Goal: Communication & Community: Answer question/provide support

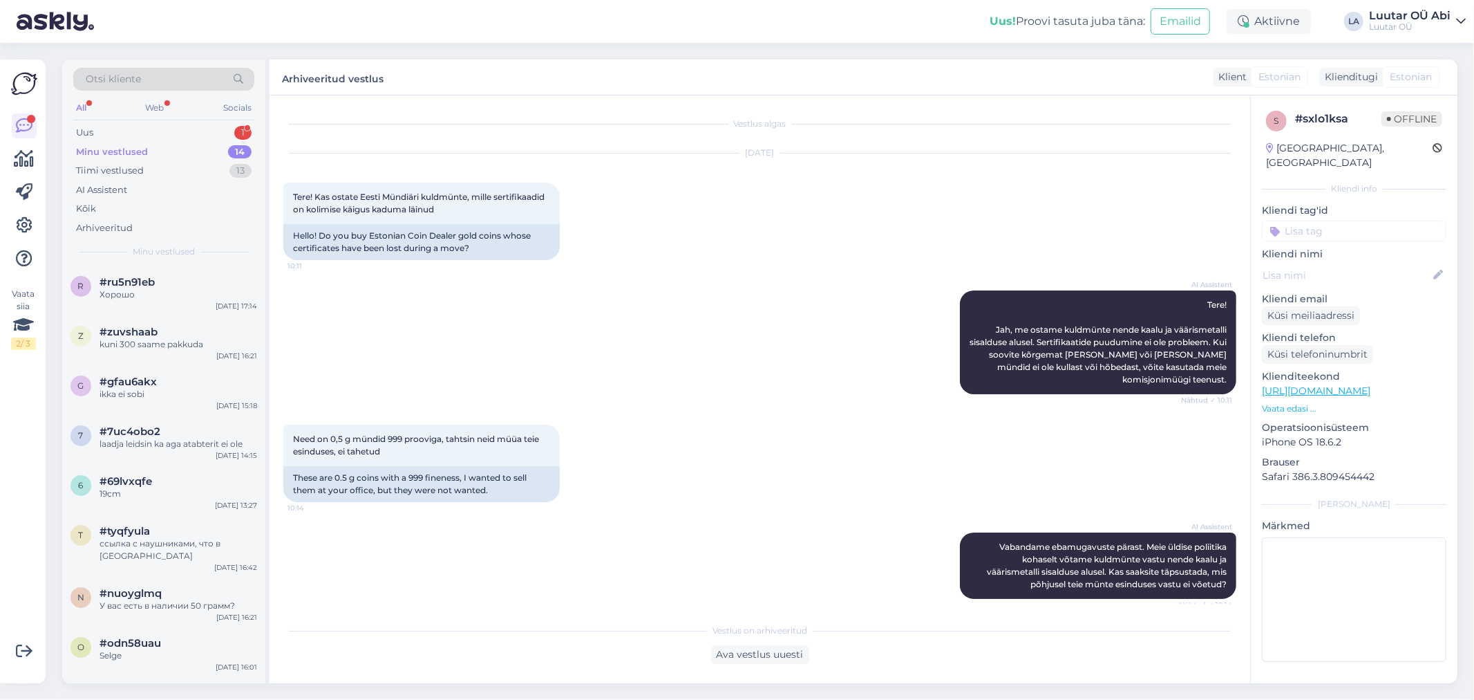
scroll to position [1931, 0]
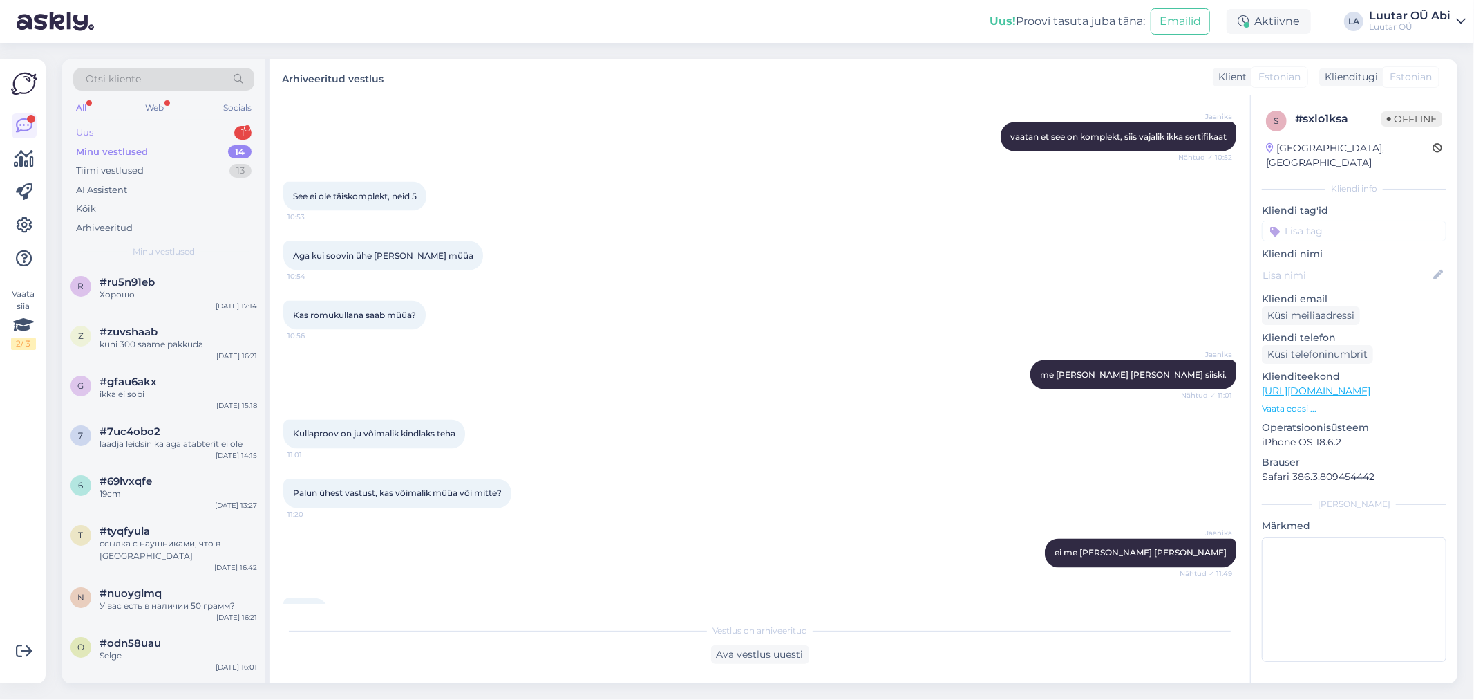
click at [187, 126] on div "Uus 1" at bounding box center [163, 132] width 181 height 19
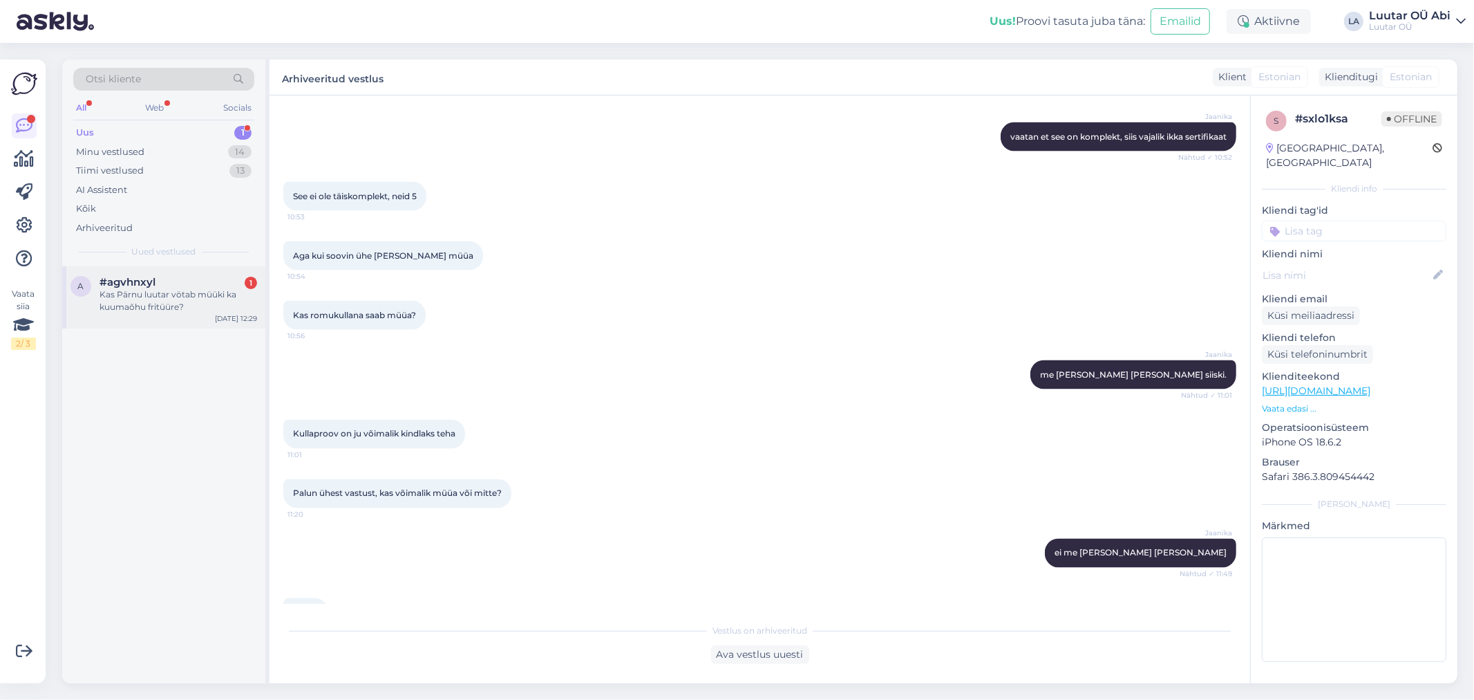
click at [155, 303] on div "Kas Pärnu luutar vötab müüki ka kuumaõhu fritüüre?" at bounding box center [179, 300] width 158 height 25
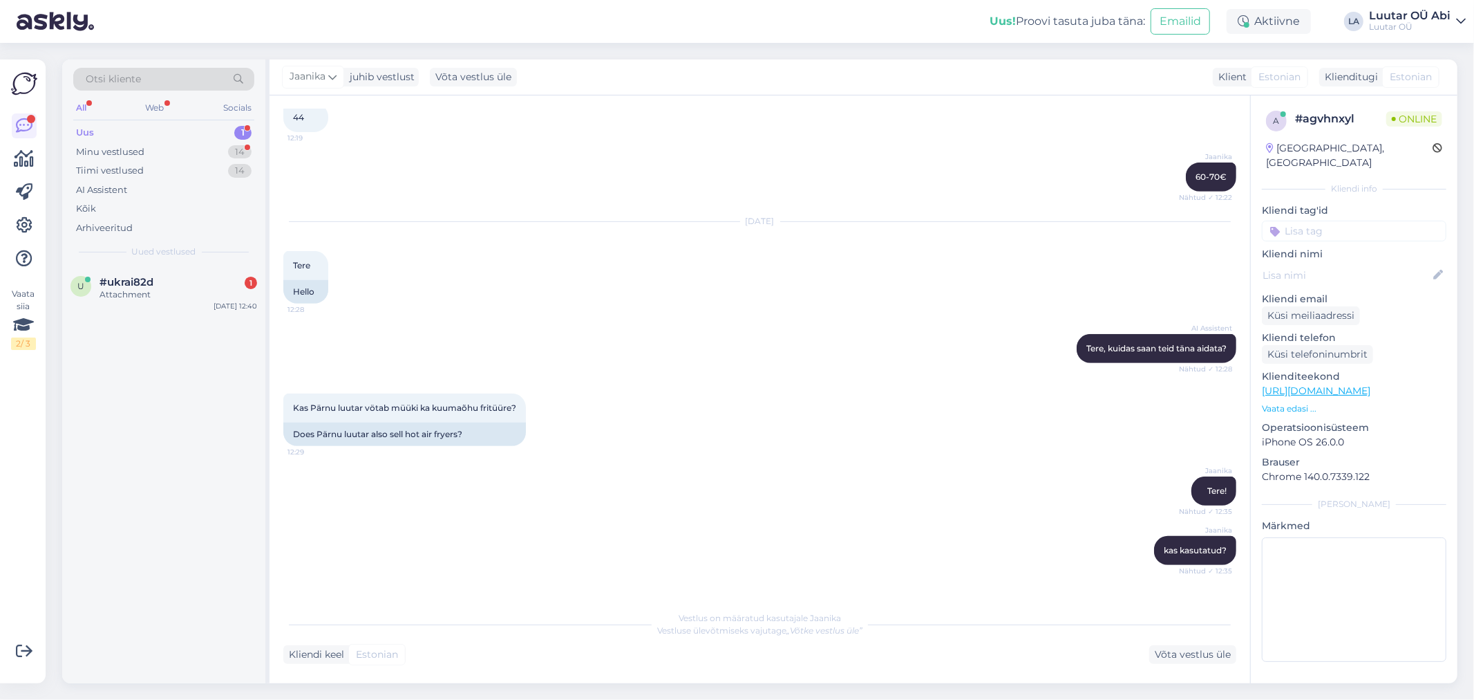
scroll to position [729, 0]
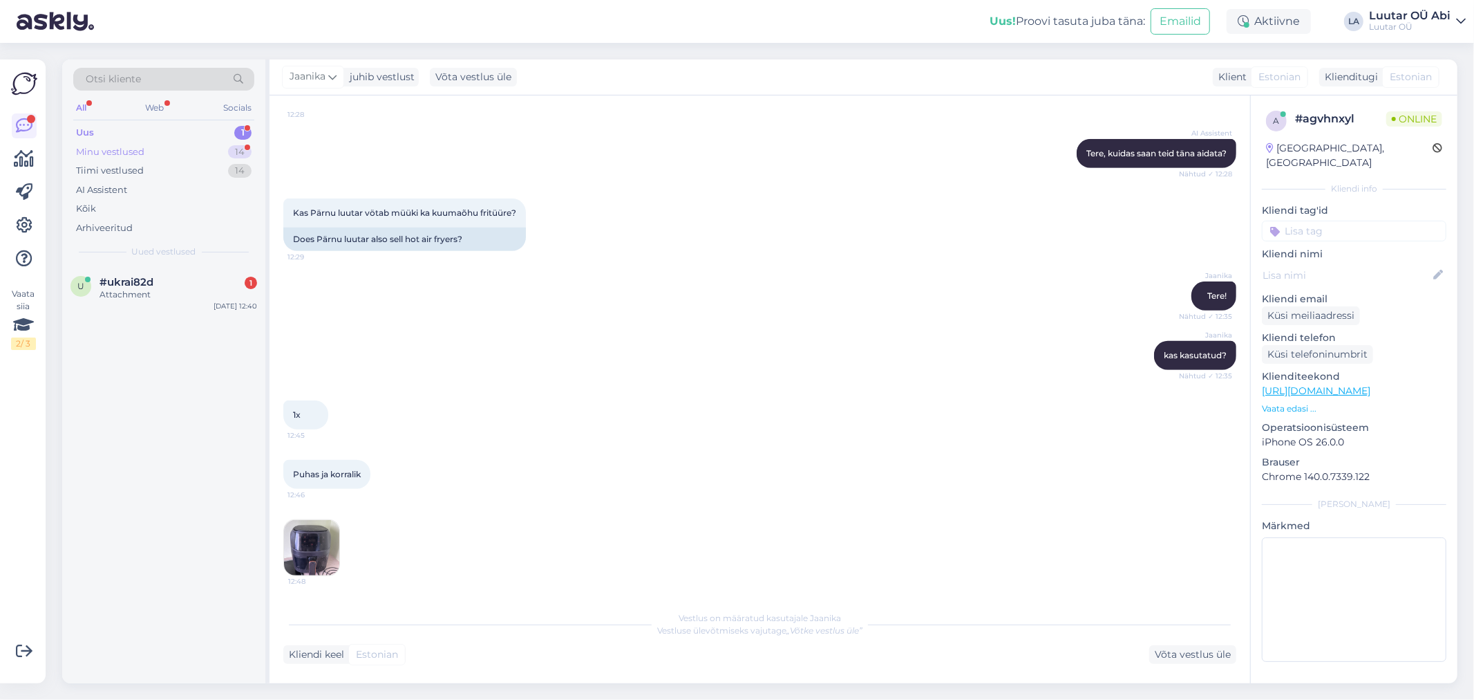
click at [207, 142] on div "Minu vestlused 14" at bounding box center [163, 151] width 181 height 19
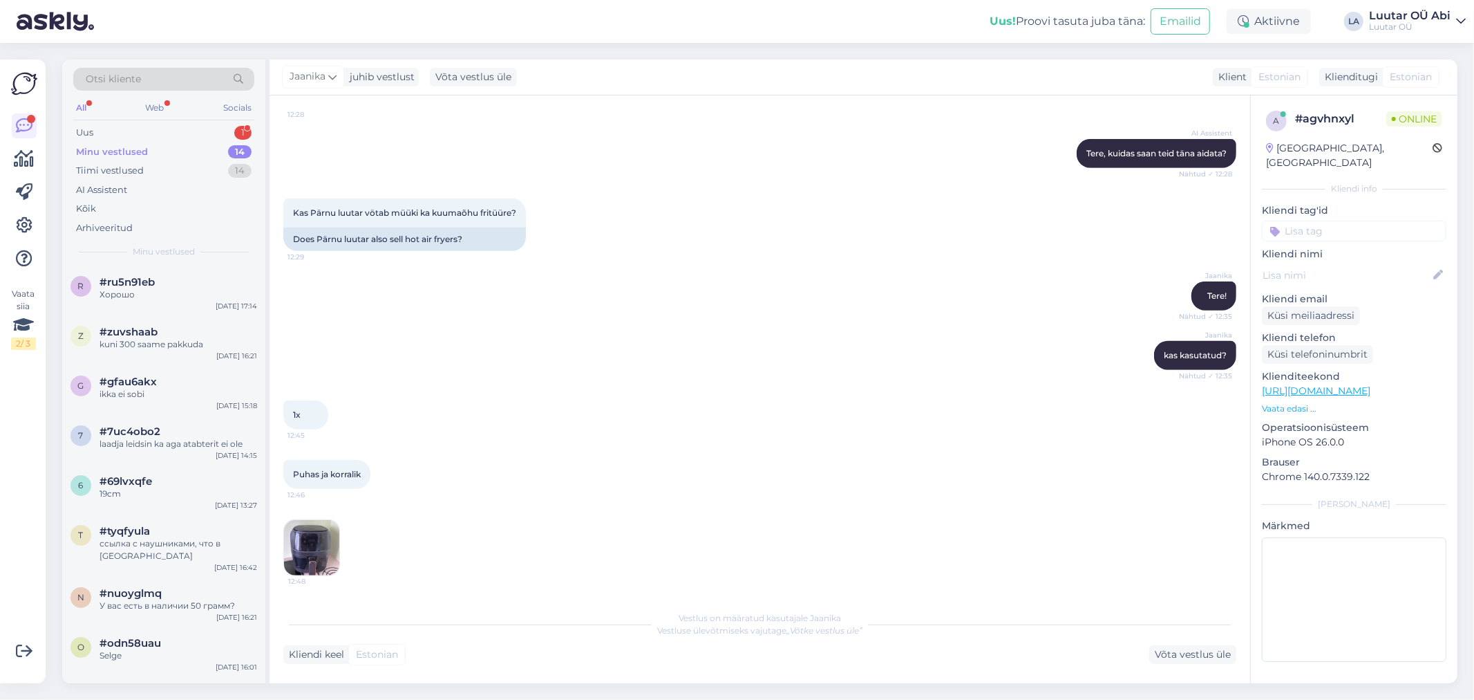
click at [229, 284] on div "#ru5n91eb" at bounding box center [179, 282] width 158 height 12
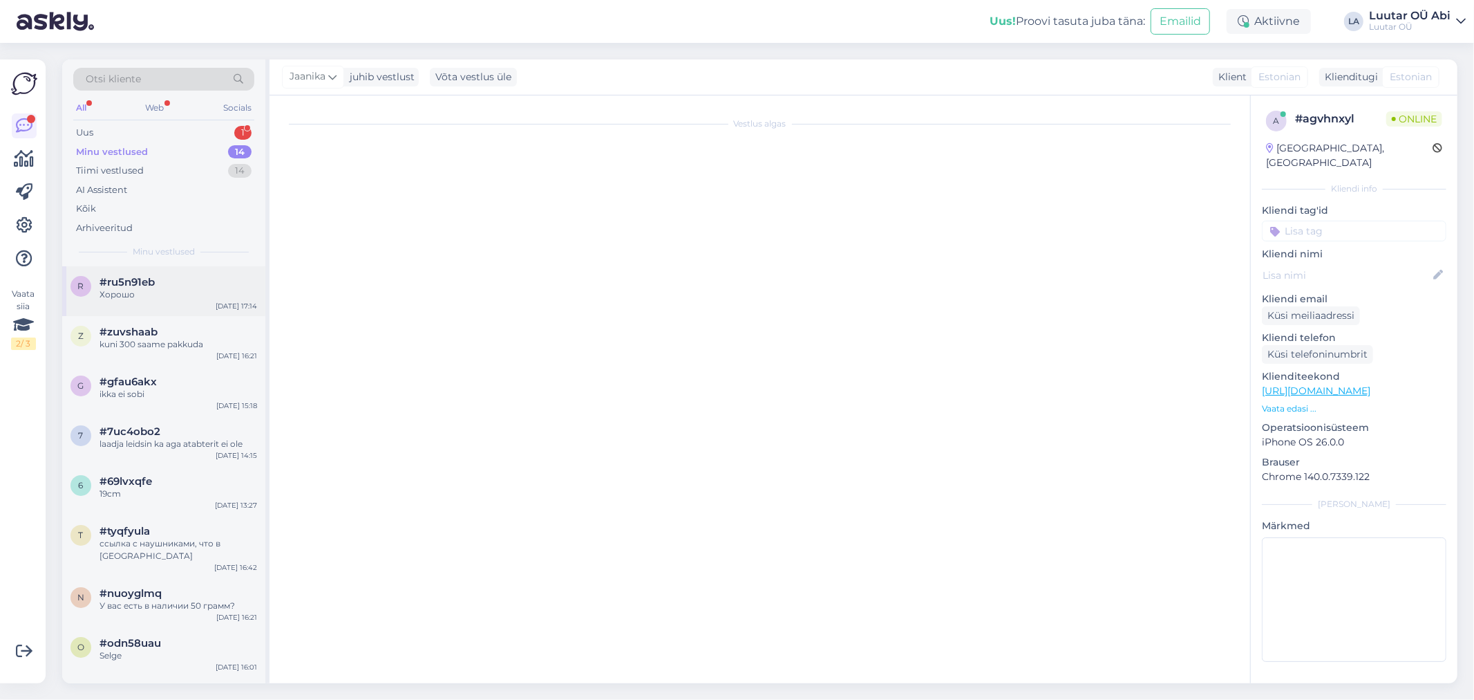
scroll to position [0, 0]
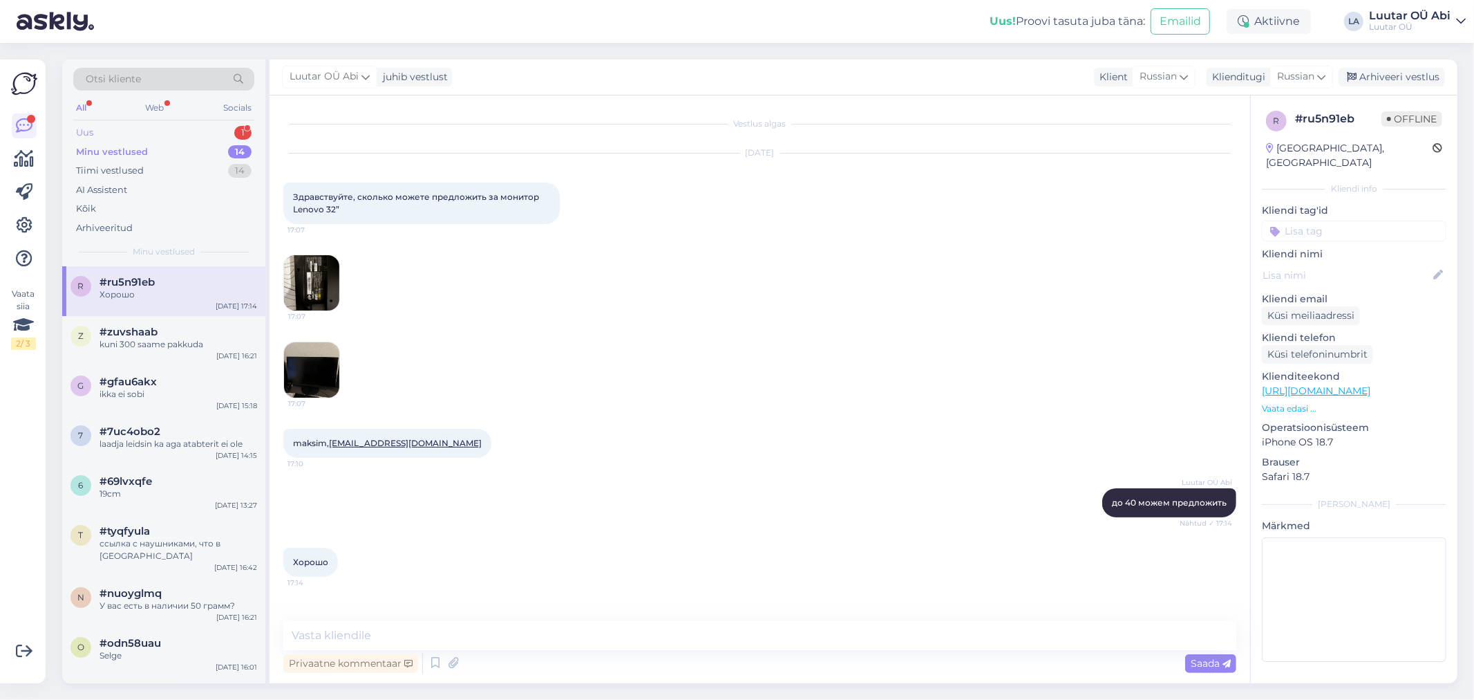
click at [195, 126] on div "Uus 1" at bounding box center [163, 132] width 181 height 19
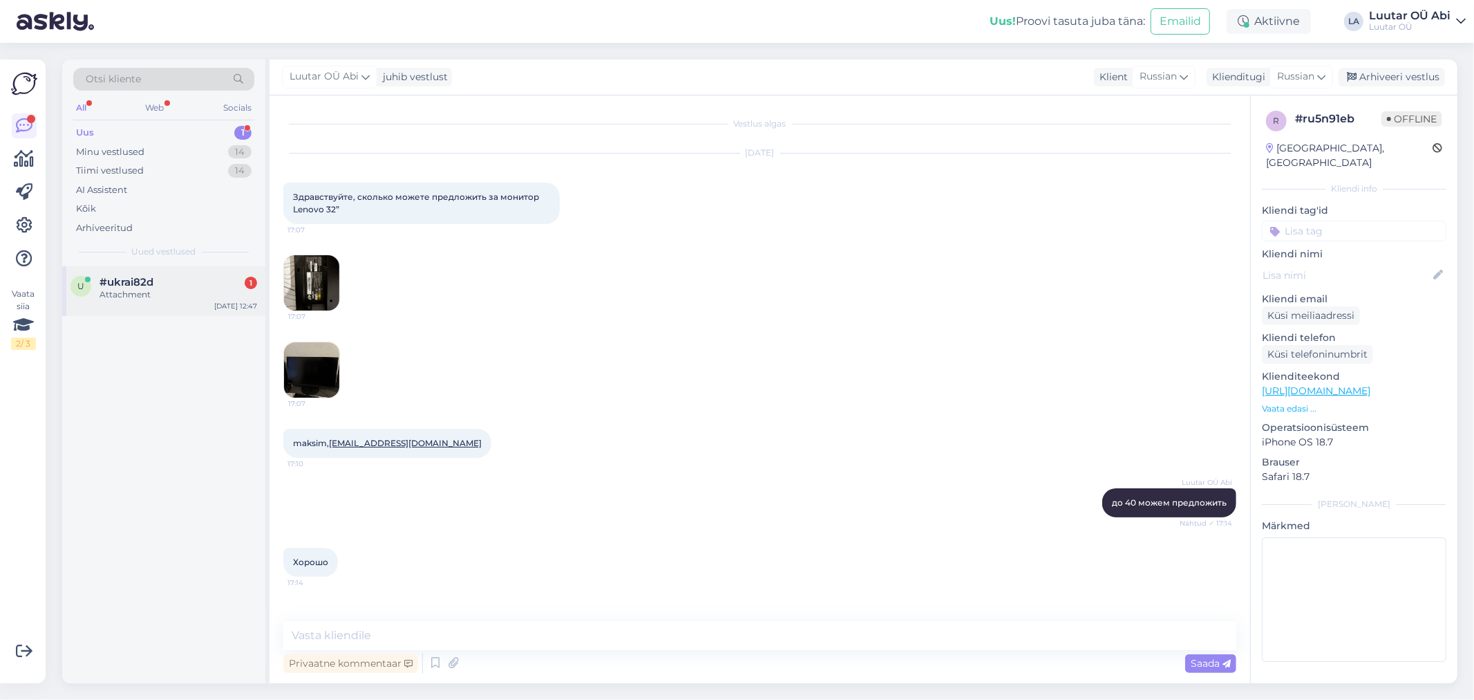
click at [203, 299] on div "Attachment" at bounding box center [179, 294] width 158 height 12
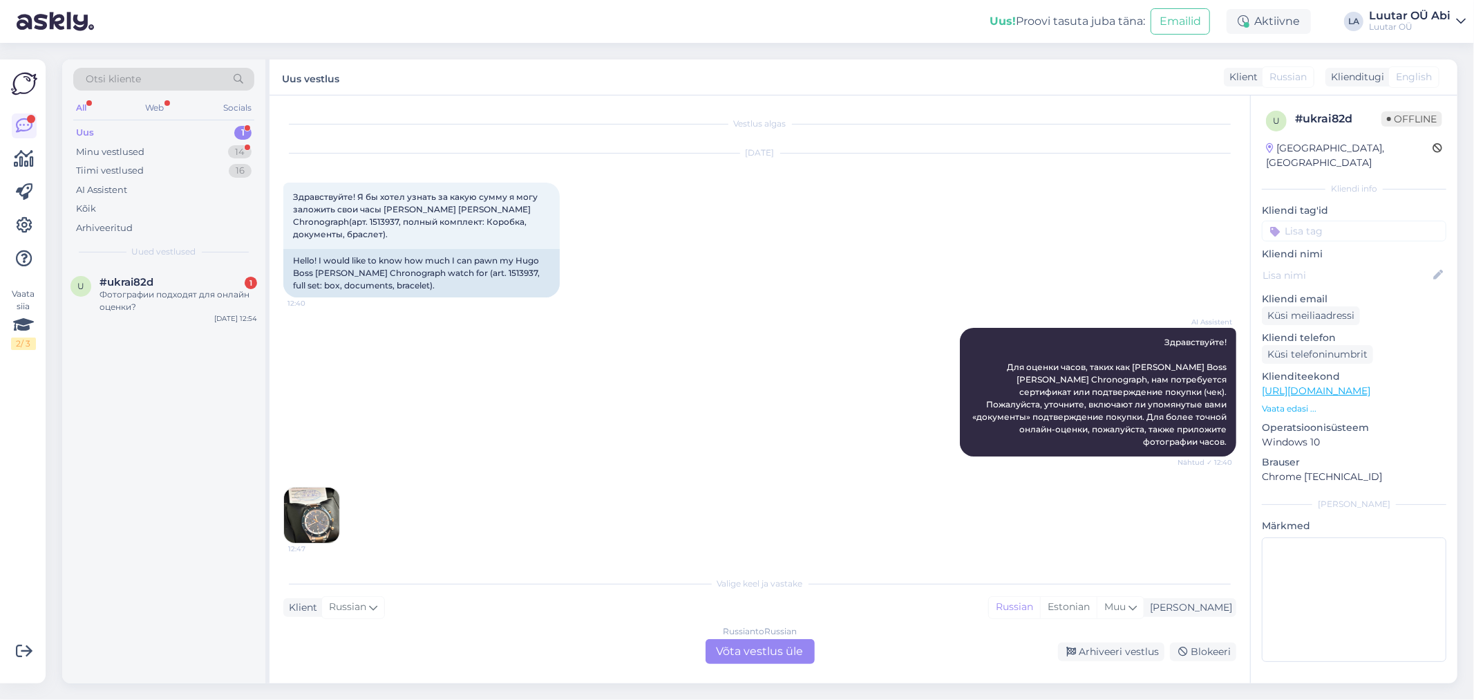
scroll to position [234, 0]
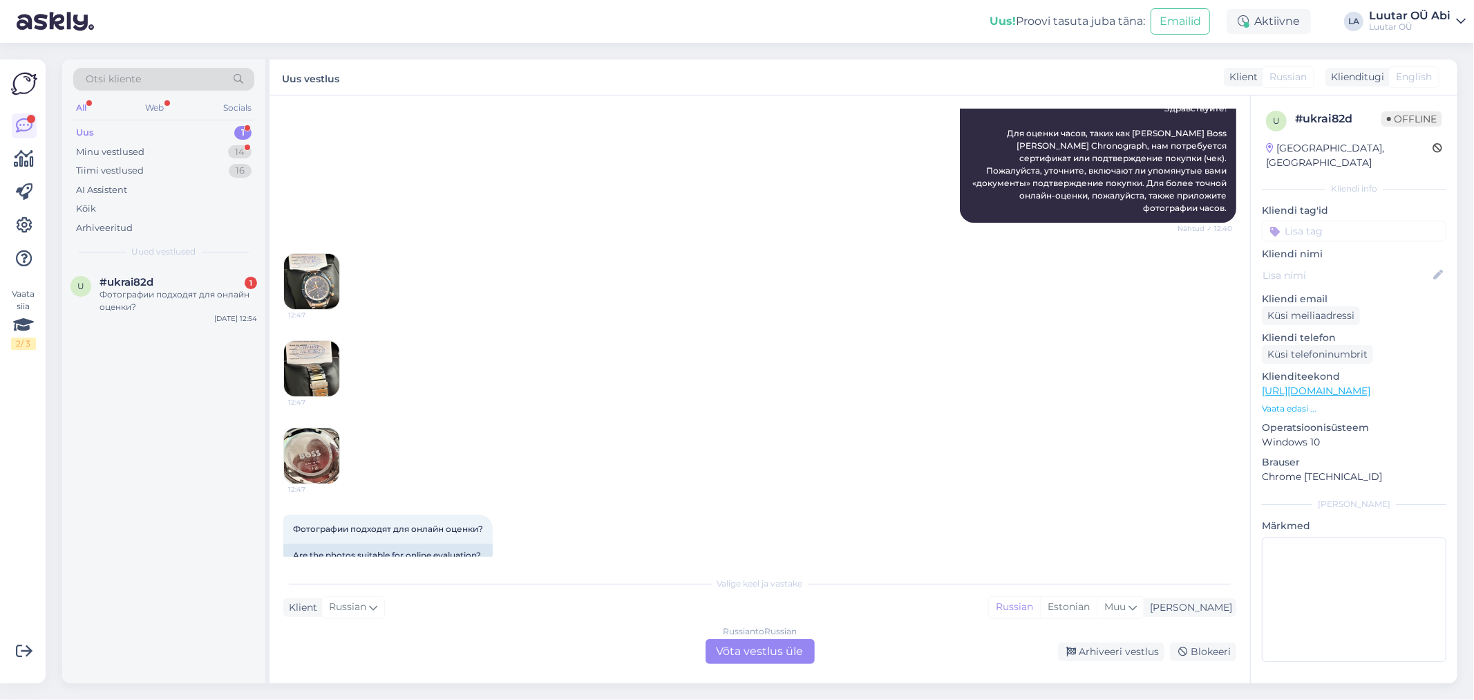
click at [165, 243] on div "Otsi kliente All Web Socials Uus 1 Minu vestlused 14 Tiimi vestlused 16 AI Assi…" at bounding box center [163, 162] width 203 height 207
click at [167, 283] on div "#ukrai82d 1" at bounding box center [179, 282] width 158 height 12
click at [770, 646] on div "Russian to Russian Võta vestlus üle" at bounding box center [760, 651] width 109 height 25
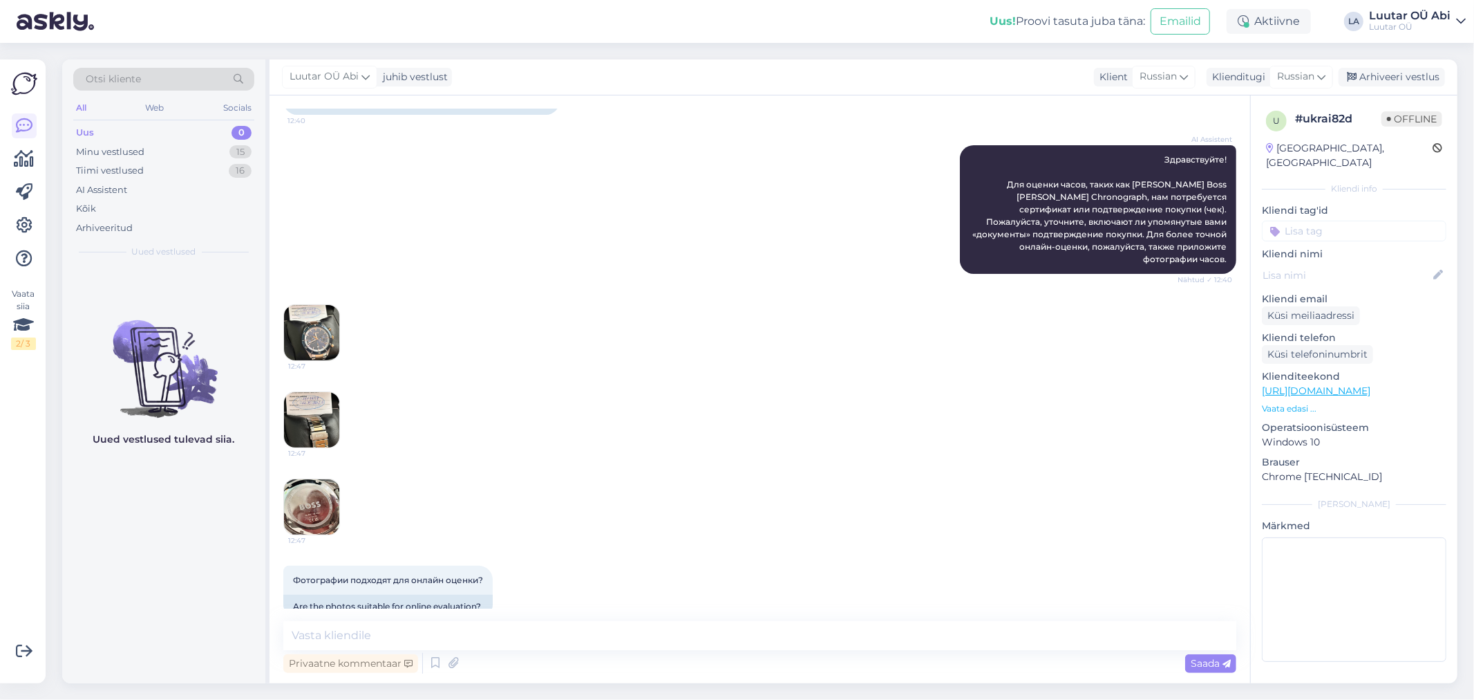
click at [709, 658] on div "Privaatne kommentaar Saada" at bounding box center [759, 663] width 953 height 26
click at [654, 639] on textarea at bounding box center [759, 635] width 953 height 29
click at [452, 644] on textarea at bounding box center [759, 635] width 953 height 29
type textarea "сейчас"
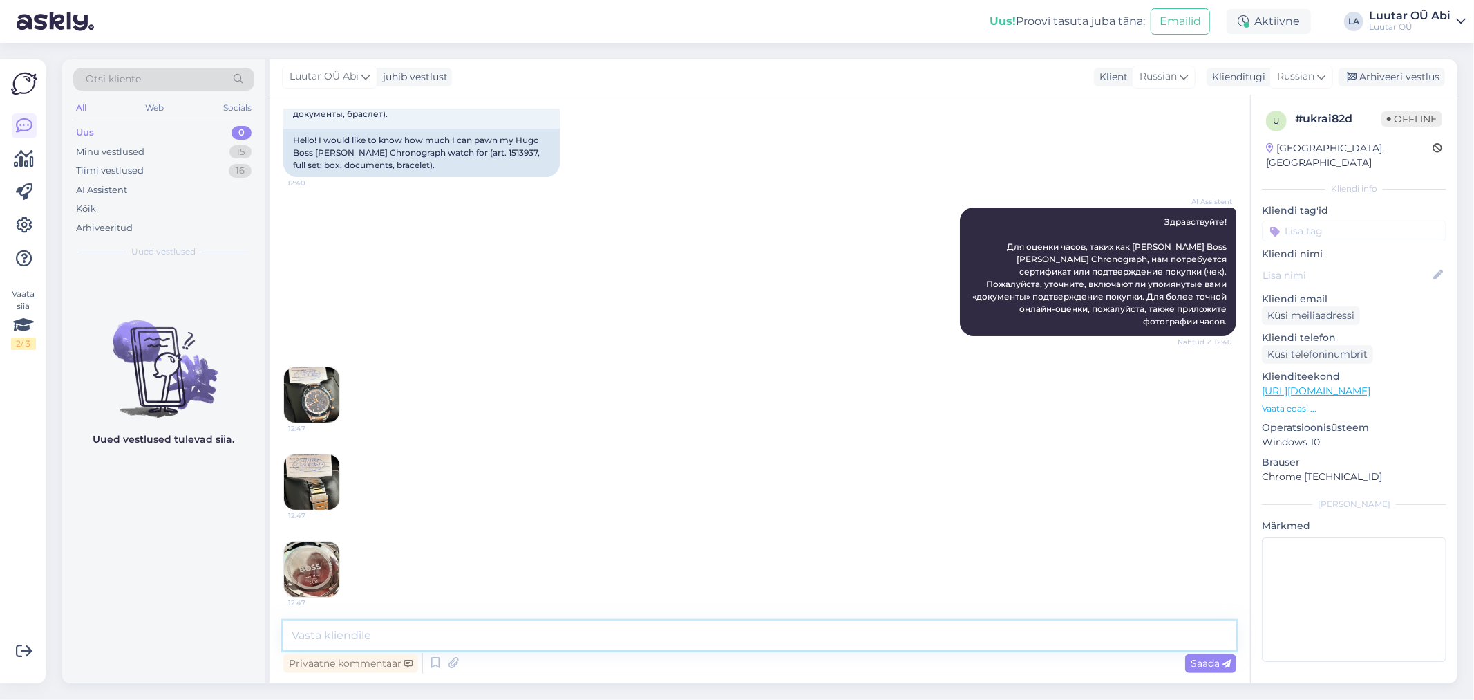
scroll to position [0, 0]
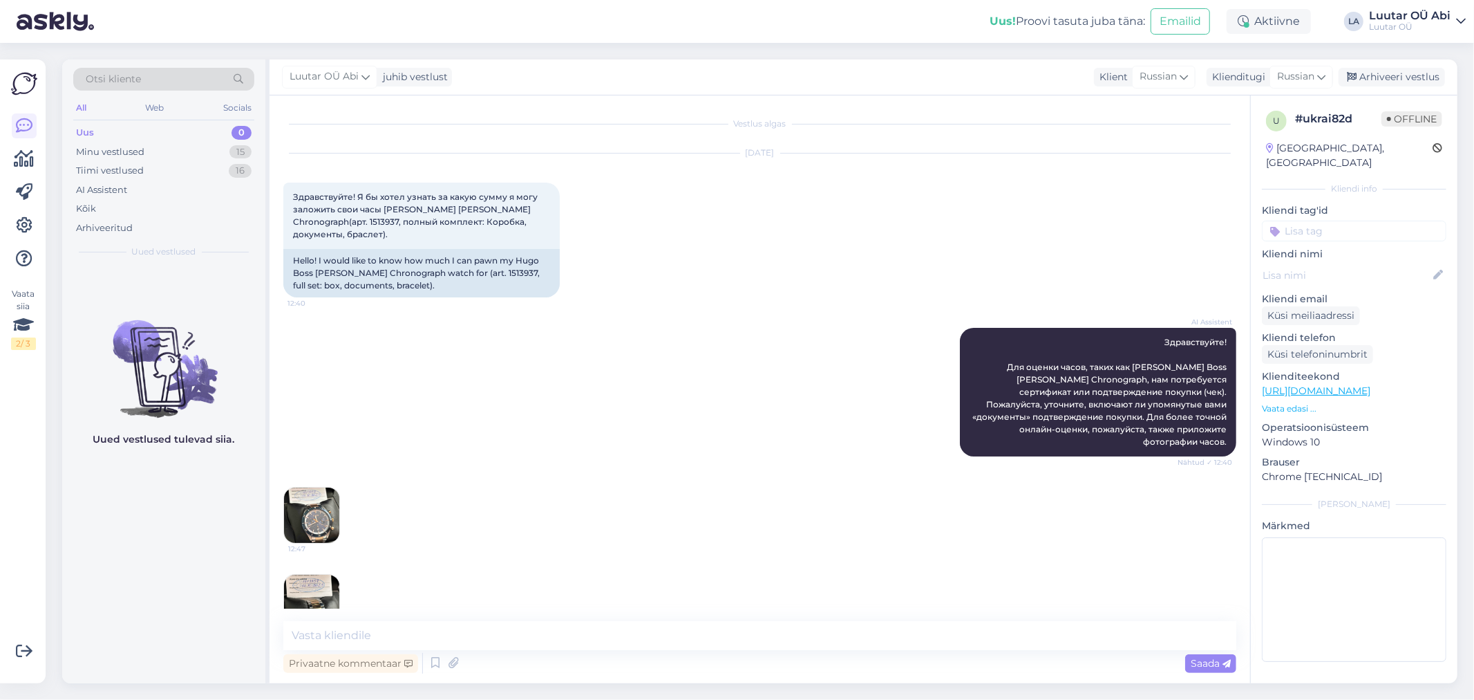
click at [311, 487] on img at bounding box center [311, 514] width 55 height 55
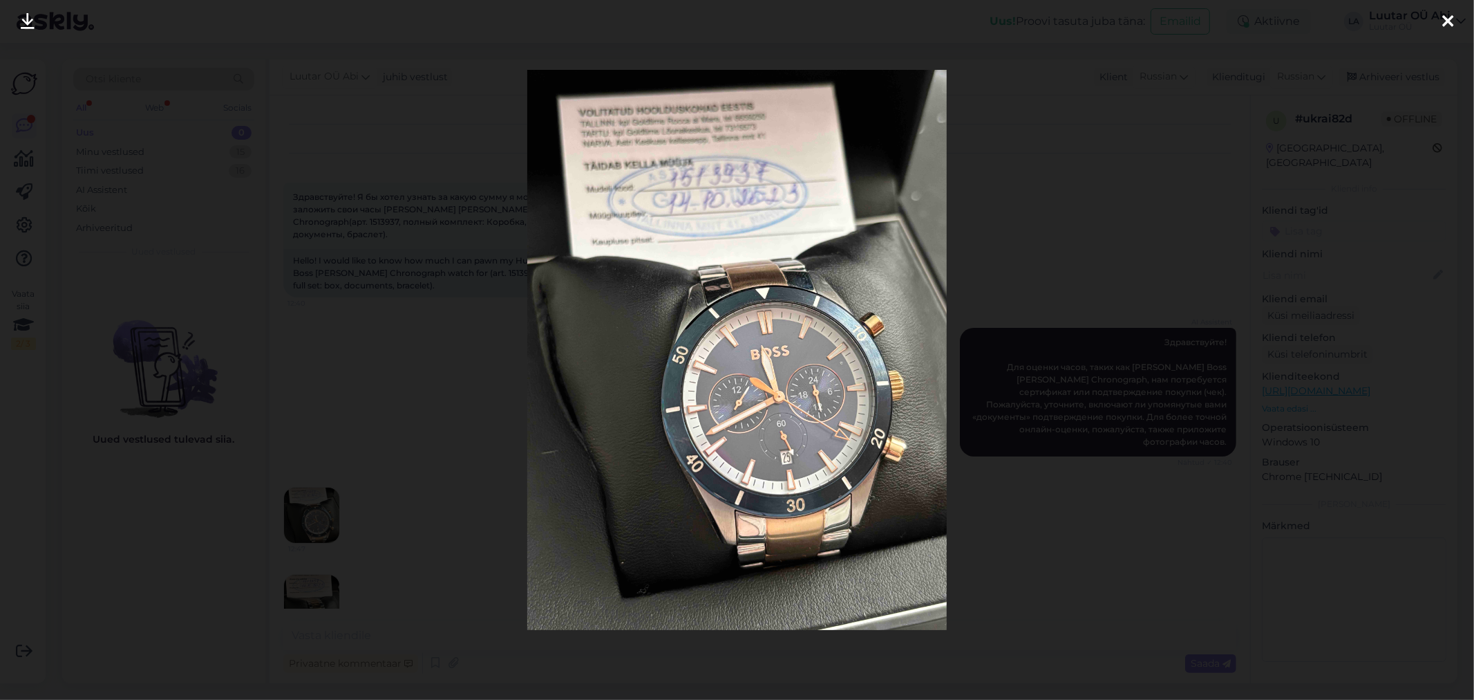
click at [30, 19] on icon at bounding box center [28, 22] width 14 height 18
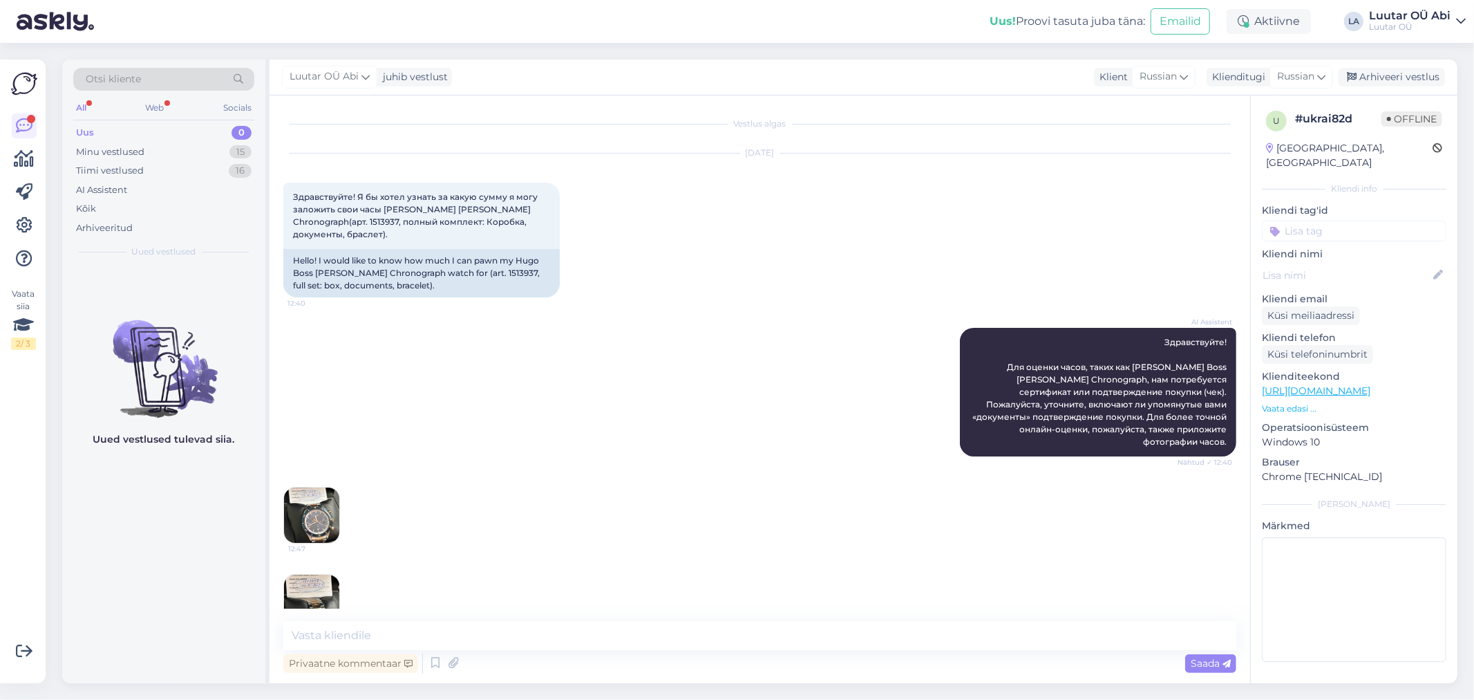
click at [317, 574] on img at bounding box center [311, 601] width 55 height 55
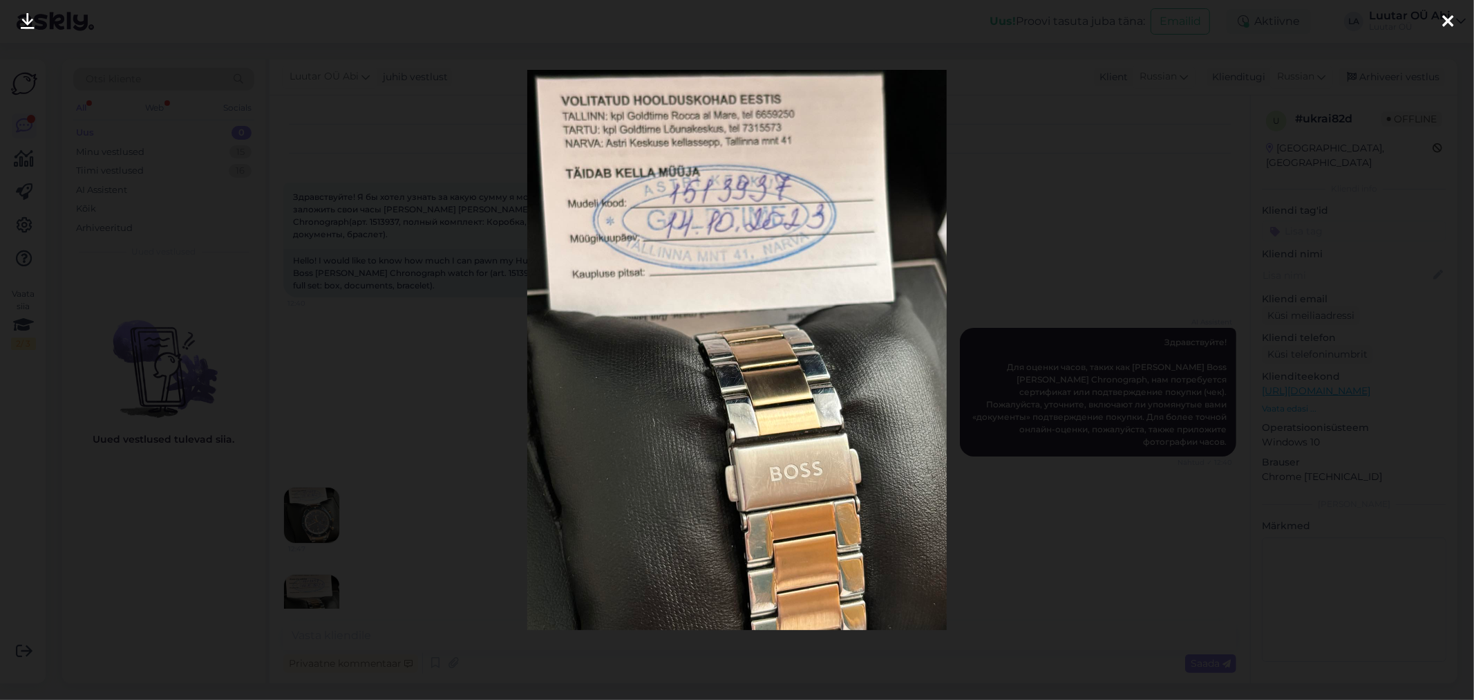
drag, startPoint x: 26, startPoint y: 19, endPoint x: 39, endPoint y: 30, distance: 17.2
click at [28, 19] on icon at bounding box center [28, 22] width 14 height 18
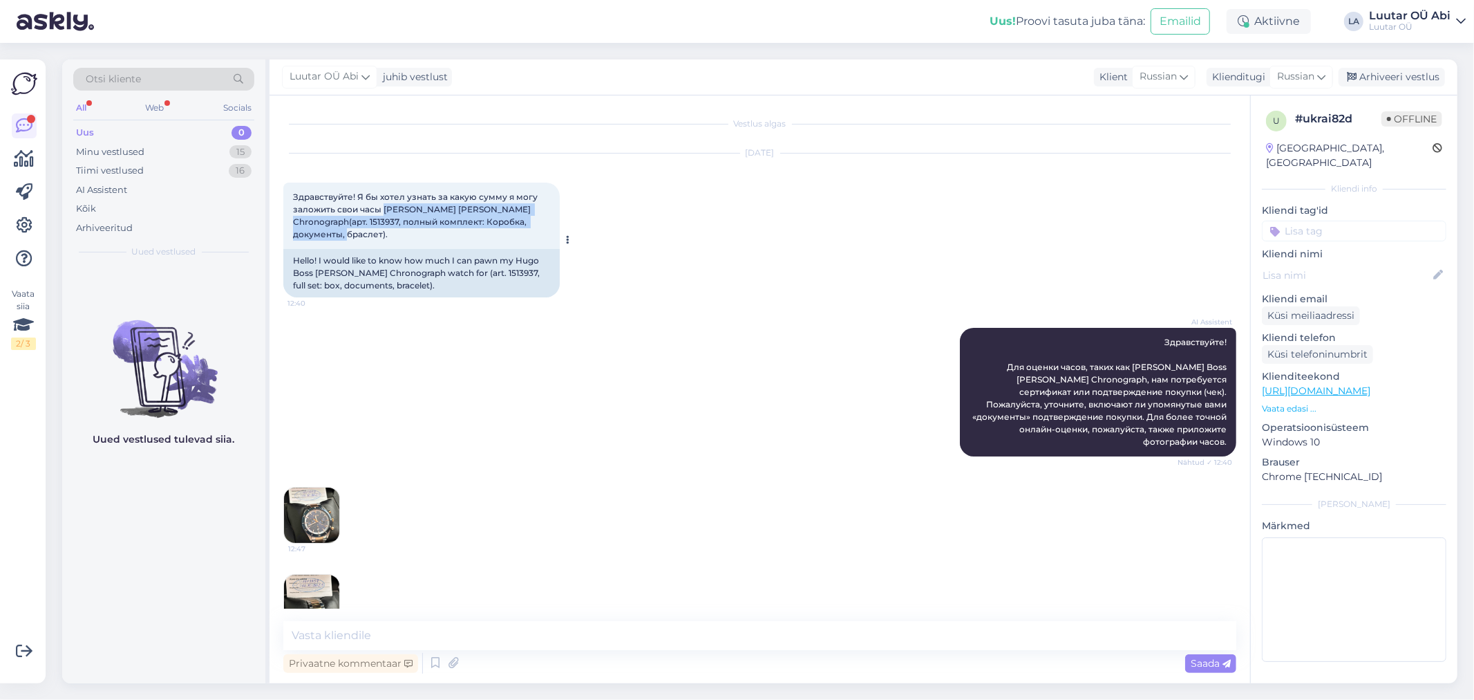
drag, startPoint x: 385, startPoint y: 205, endPoint x: 547, endPoint y: 225, distance: 163.6
click at [547, 225] on div "Здравствуйте! Я бы хотел узнать за какую сумму я могу заложить свои часы [PERSO…" at bounding box center [421, 215] width 276 height 66
copy span "[PERSON_NAME] Boss [PERSON_NAME] Chronograph(арт. 1513937, полный комплект: Кор…"
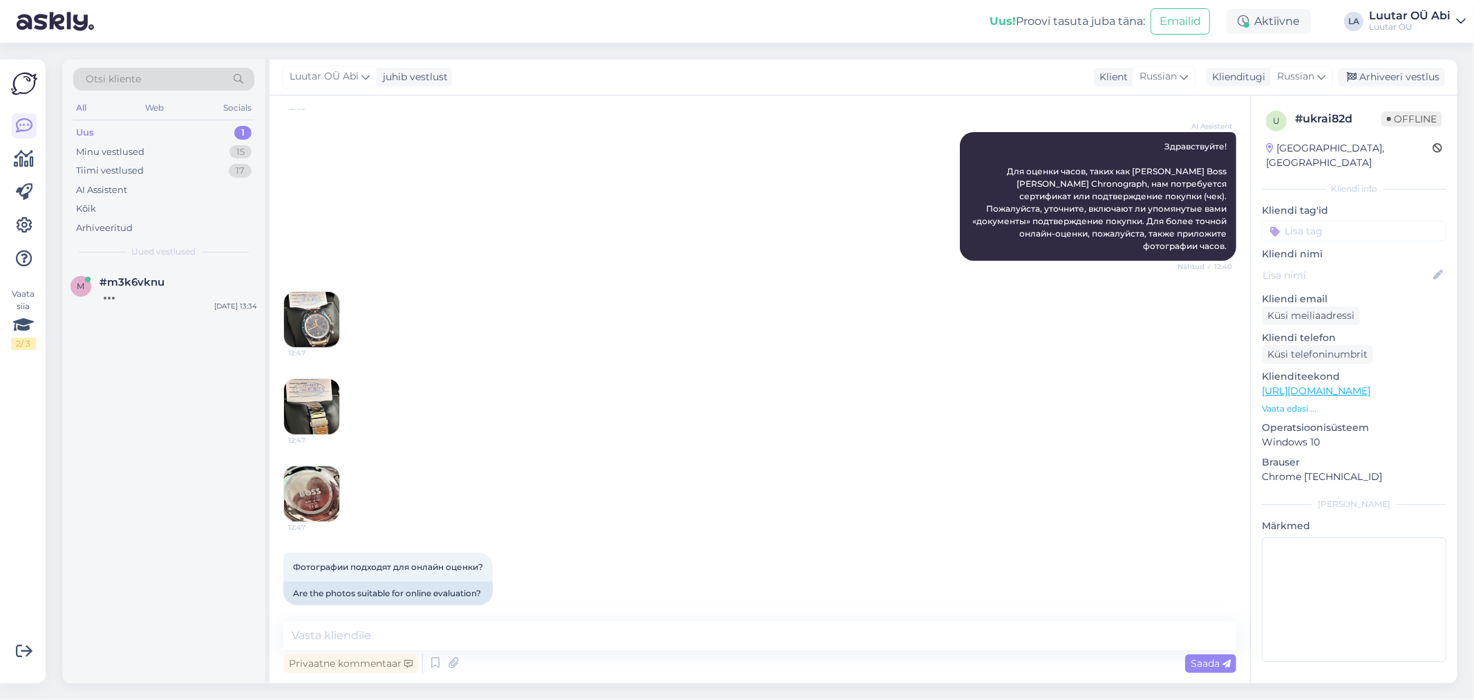
scroll to position [242, 0]
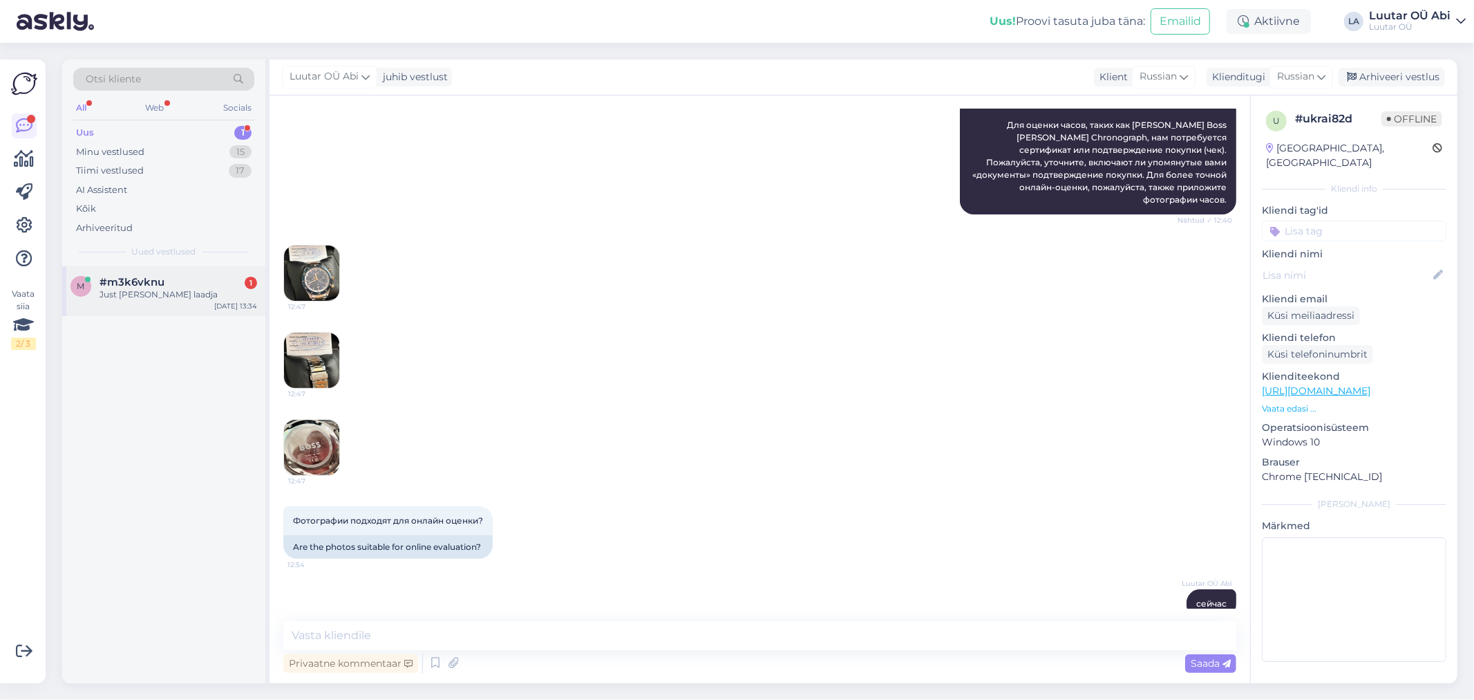
click at [194, 285] on div "#m3k6vknu 1" at bounding box center [179, 282] width 158 height 12
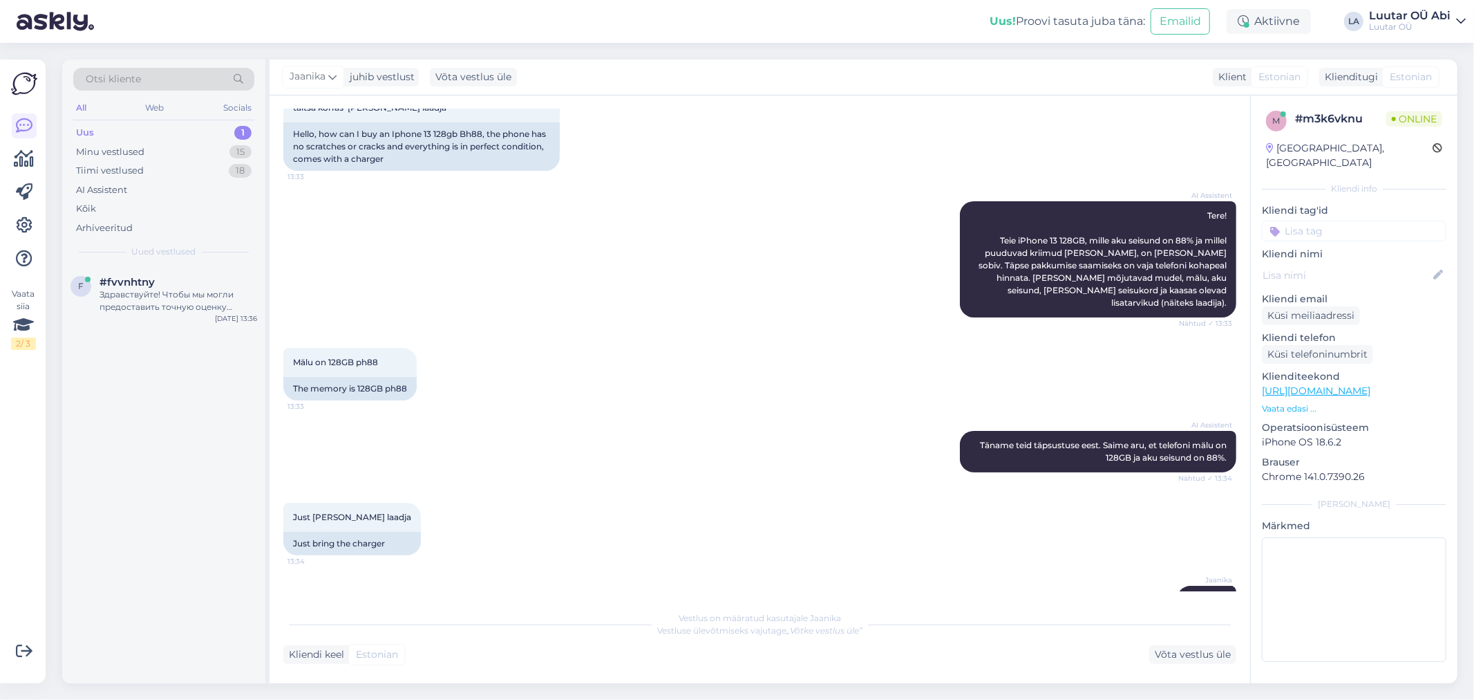
scroll to position [140, 0]
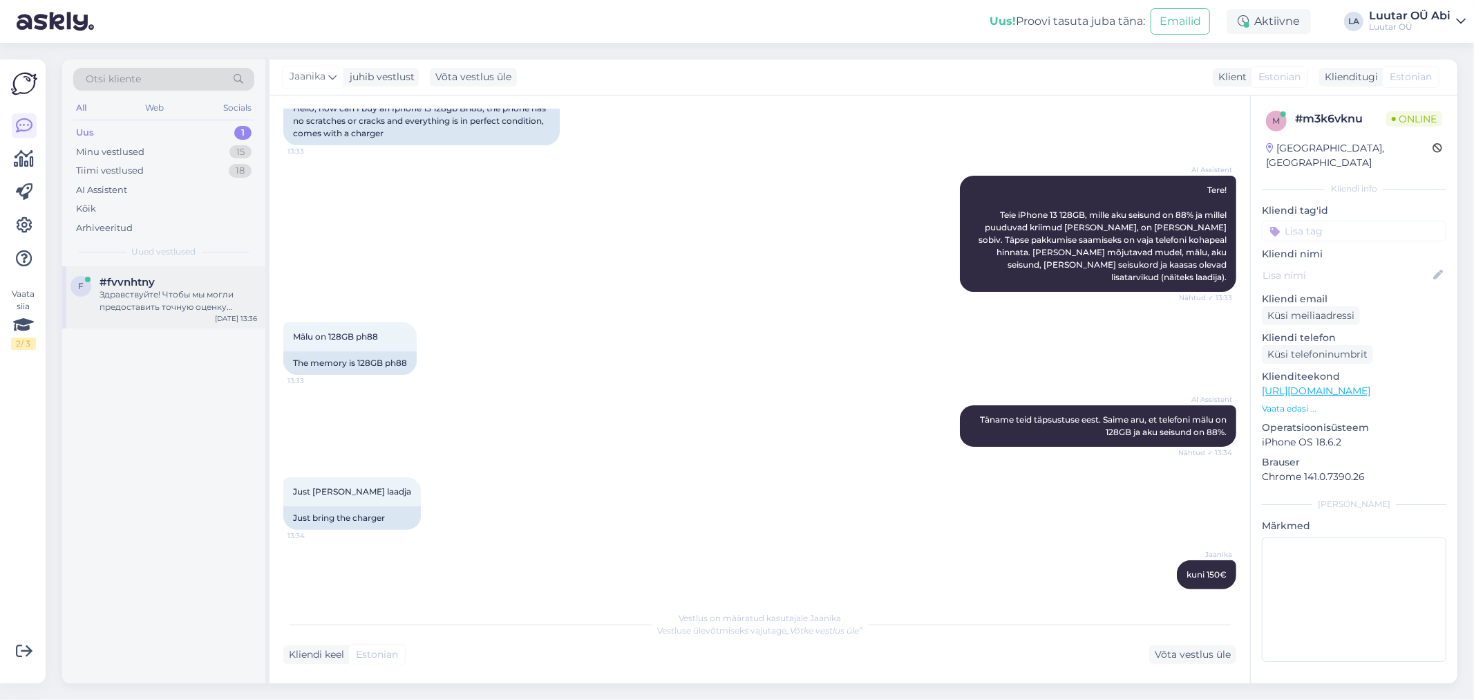
click at [171, 304] on div "Здравствуйте! Чтобы мы могли предоставить точную оценку стоимости вашего [PERSO…" at bounding box center [179, 300] width 158 height 25
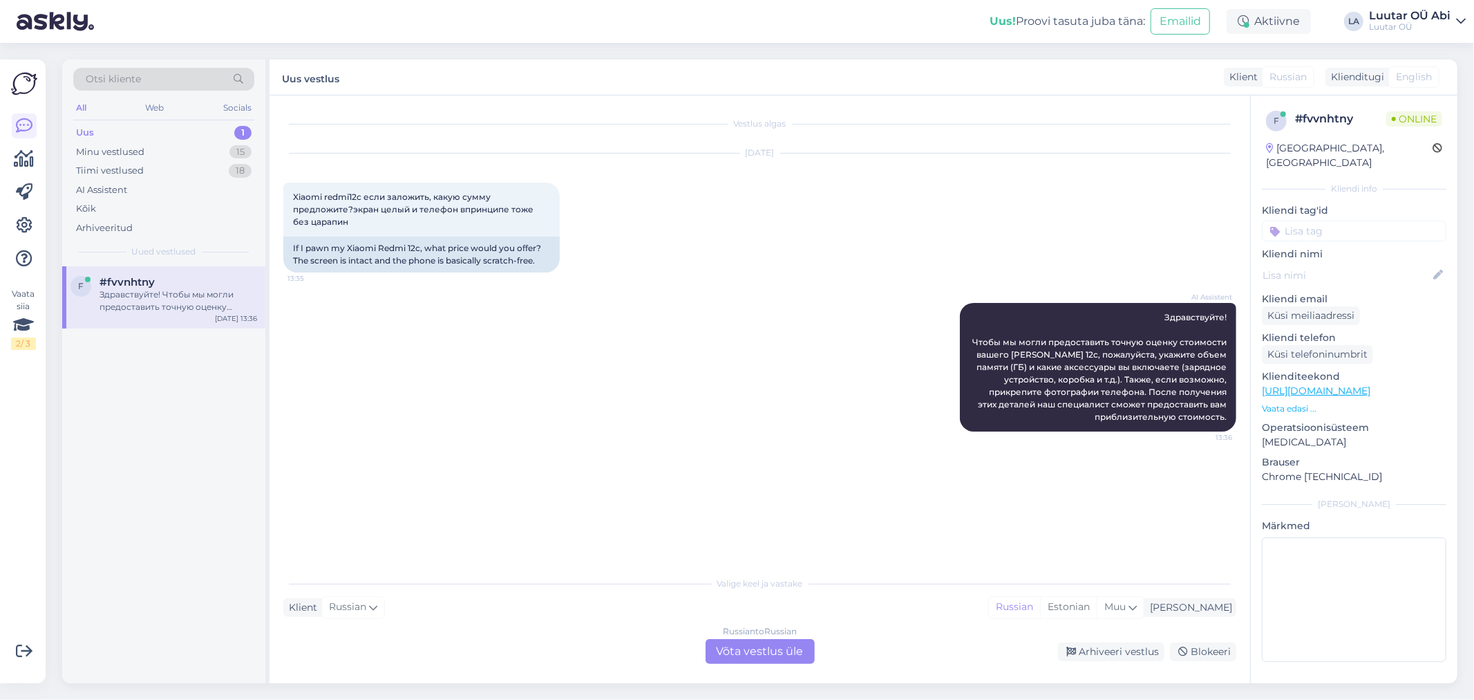
click at [745, 657] on div "Russian to Russian Võta vestlus üle" at bounding box center [760, 651] width 109 height 25
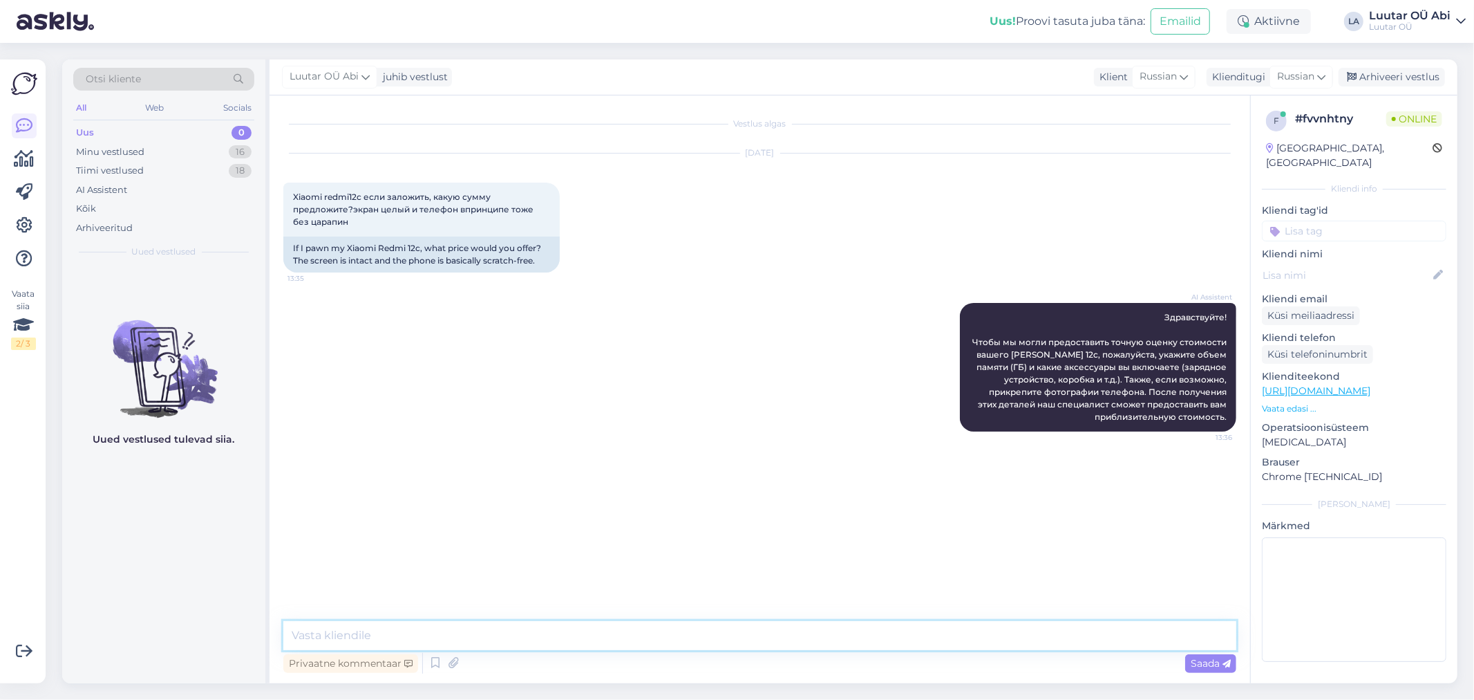
click at [720, 637] on textarea at bounding box center [759, 635] width 953 height 29
type textarea "сколько памяти ?"
click at [319, 550] on img at bounding box center [311, 549] width 55 height 55
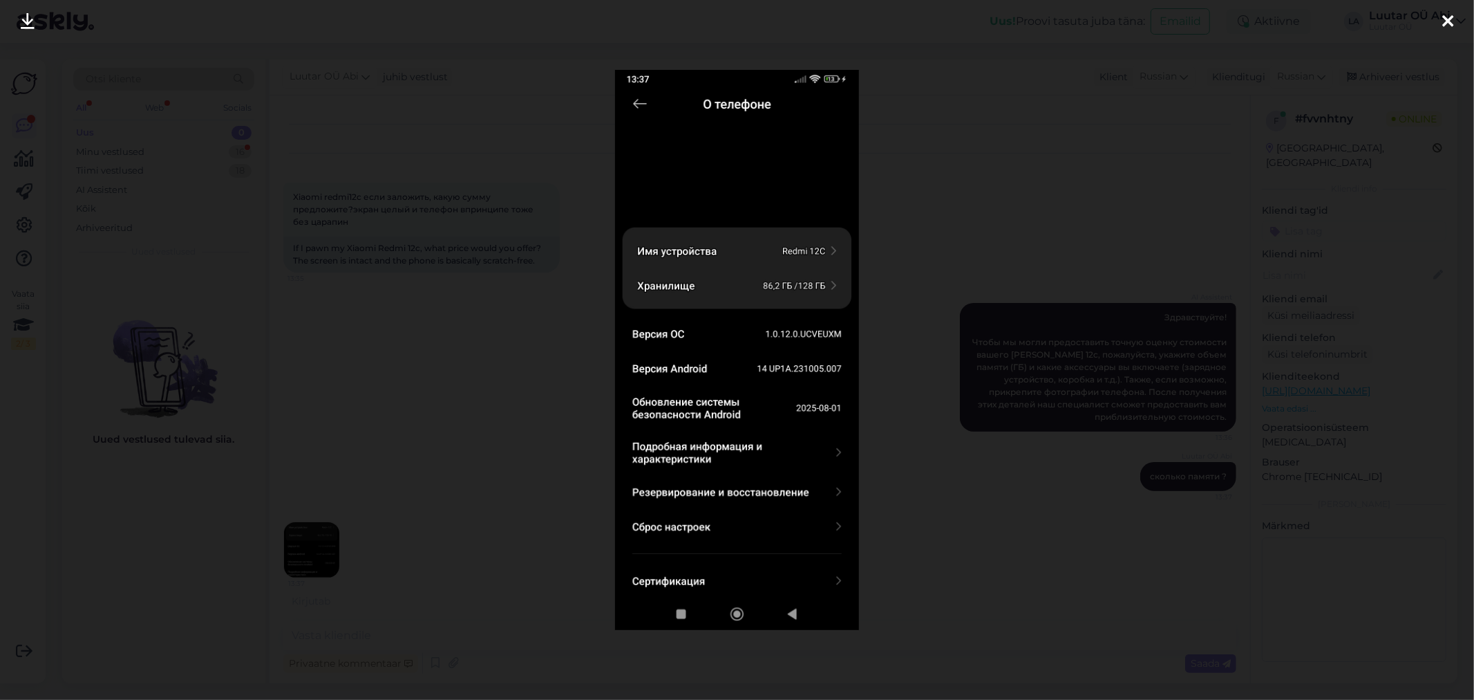
click at [422, 440] on div at bounding box center [737, 350] width 1474 height 700
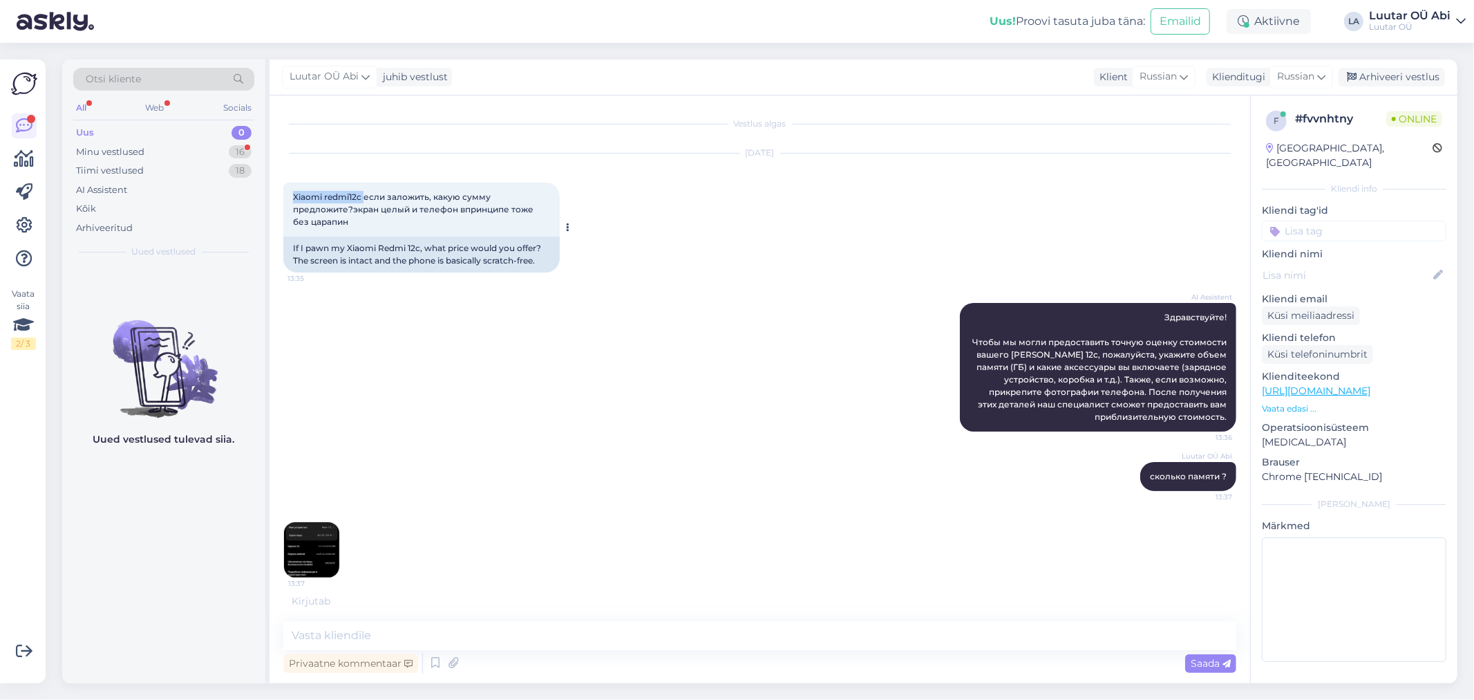
drag, startPoint x: 293, startPoint y: 191, endPoint x: 363, endPoint y: 190, distance: 69.8
click at [363, 190] on div "Xiaomi redmi12c если заложить, какую сумму предложите?экран целый и телефон впр…" at bounding box center [421, 209] width 276 height 54
copy span "Xiaomi redmi12c"
click at [154, 155] on div "Minu vestlused 16" at bounding box center [163, 151] width 181 height 19
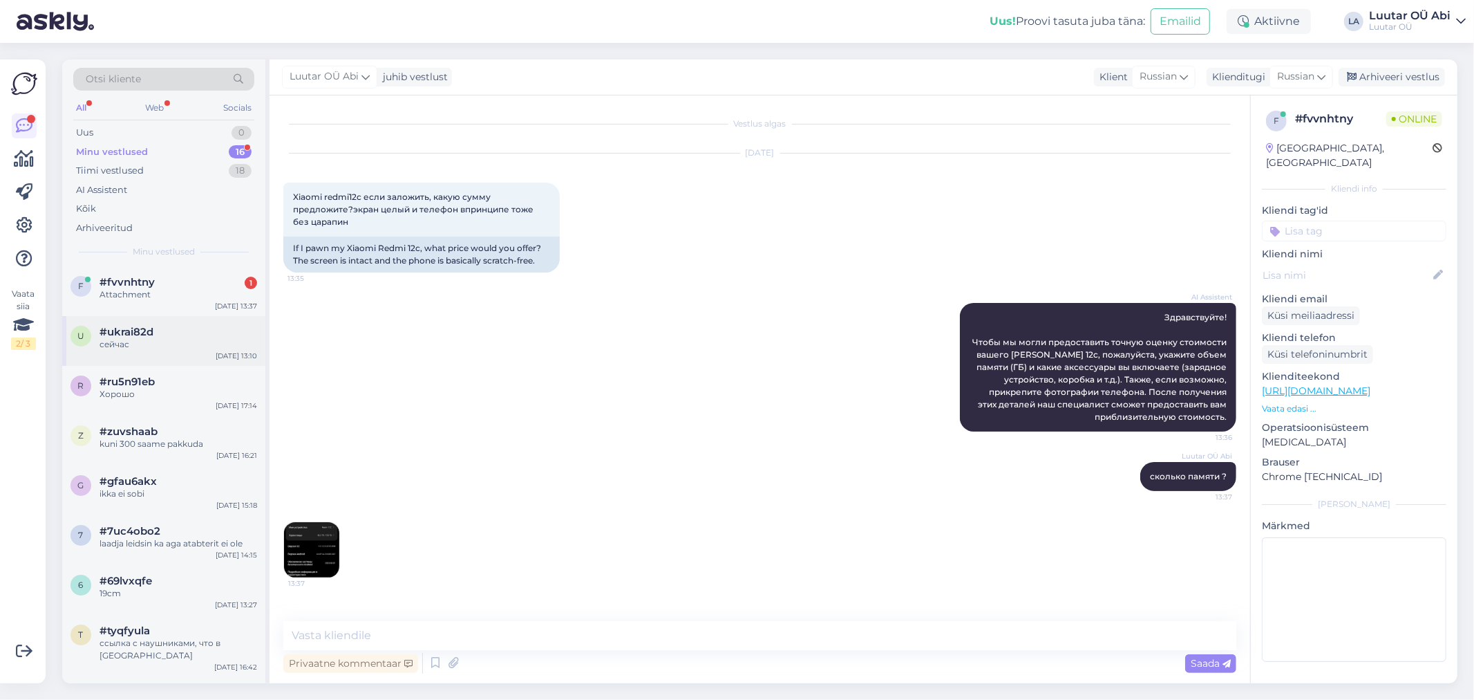
click at [187, 343] on div "сейчас" at bounding box center [179, 344] width 158 height 12
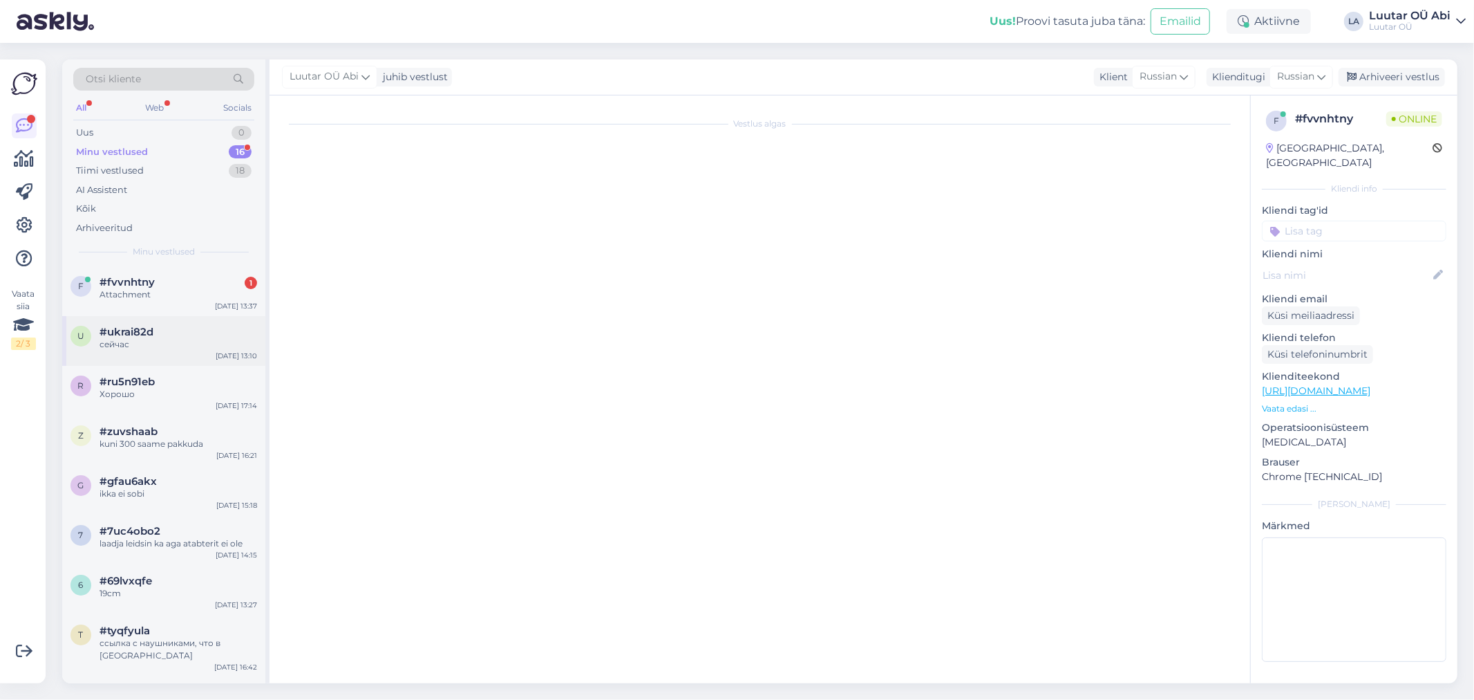
scroll to position [242, 0]
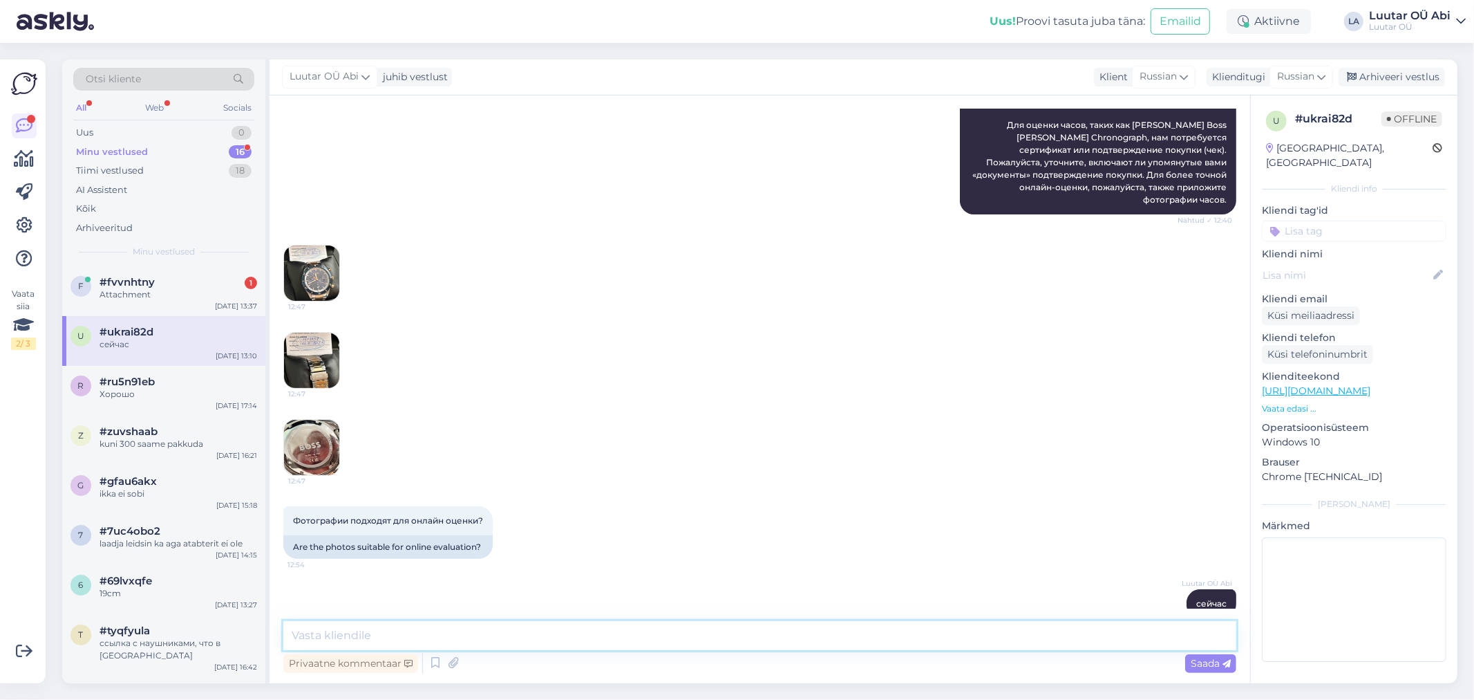
click at [418, 625] on textarea at bounding box center [759, 635] width 953 height 29
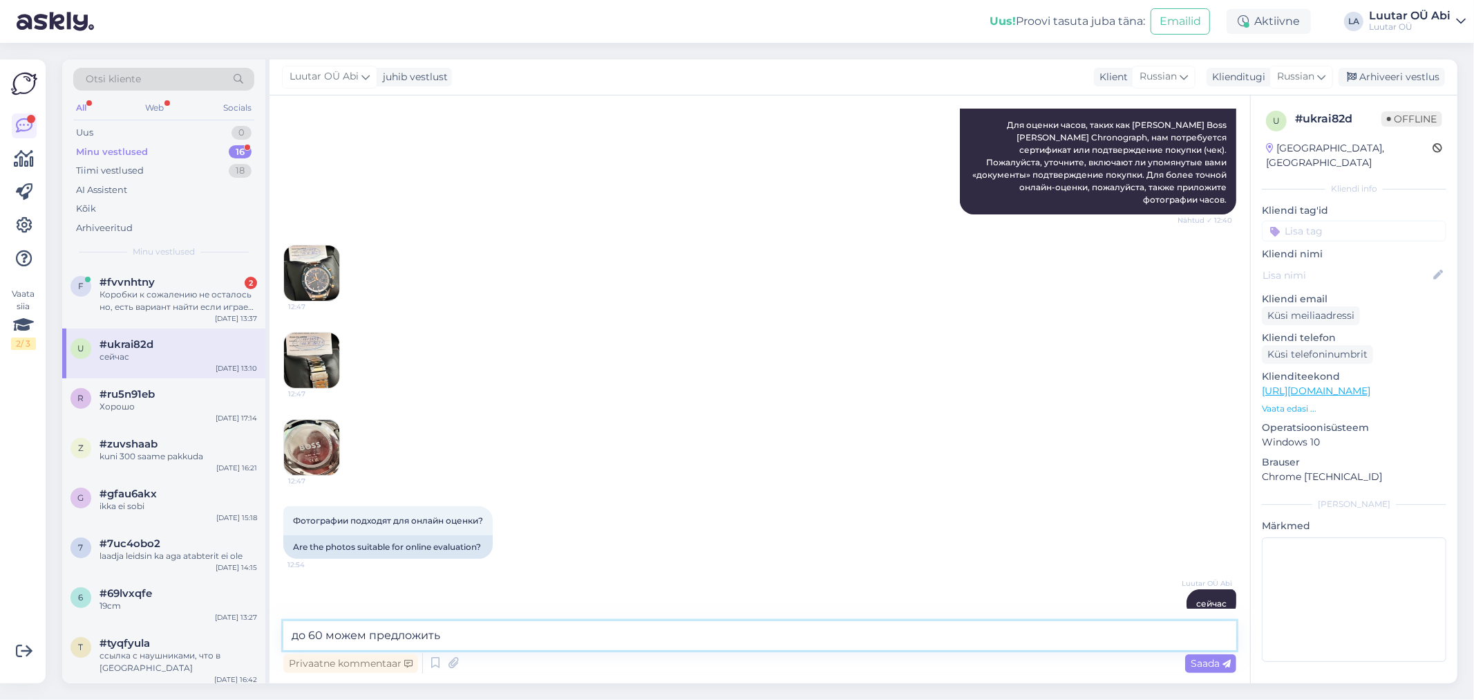
type textarea "до 60 можем предложить"
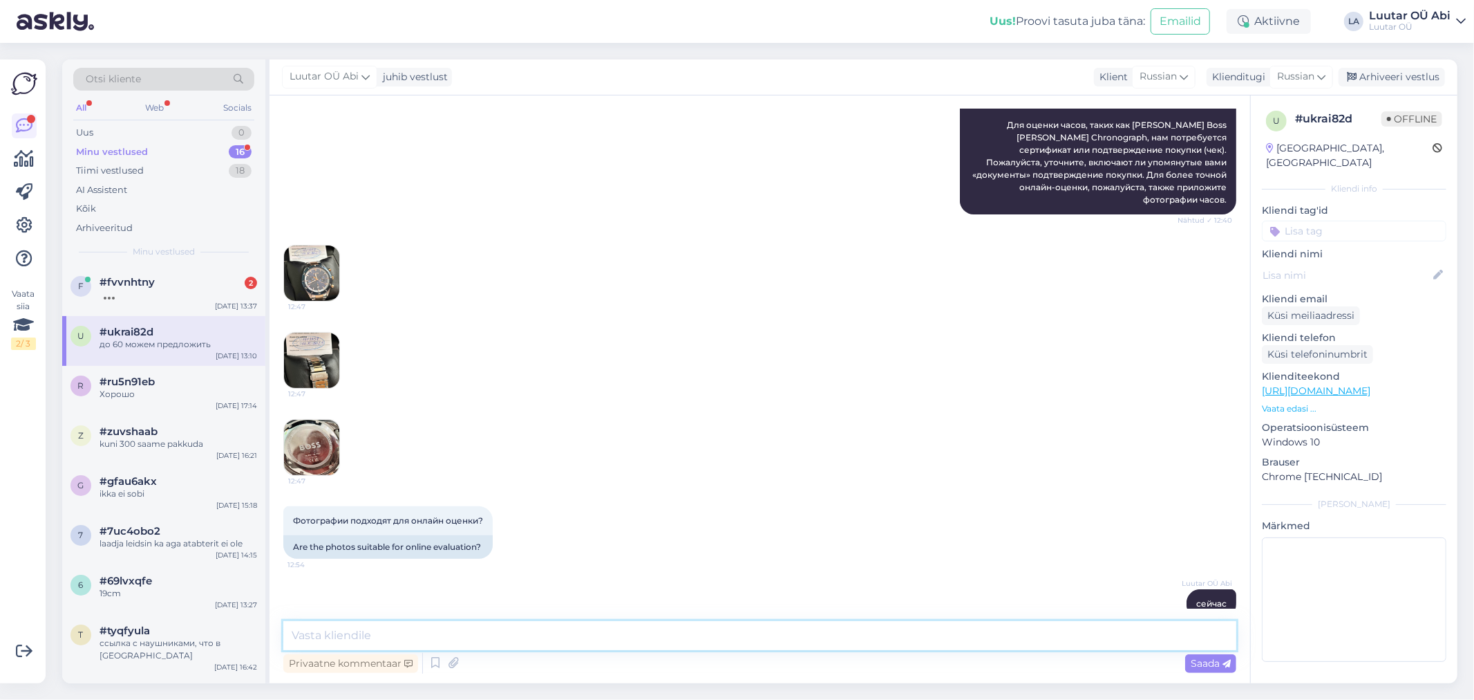
scroll to position [301, 0]
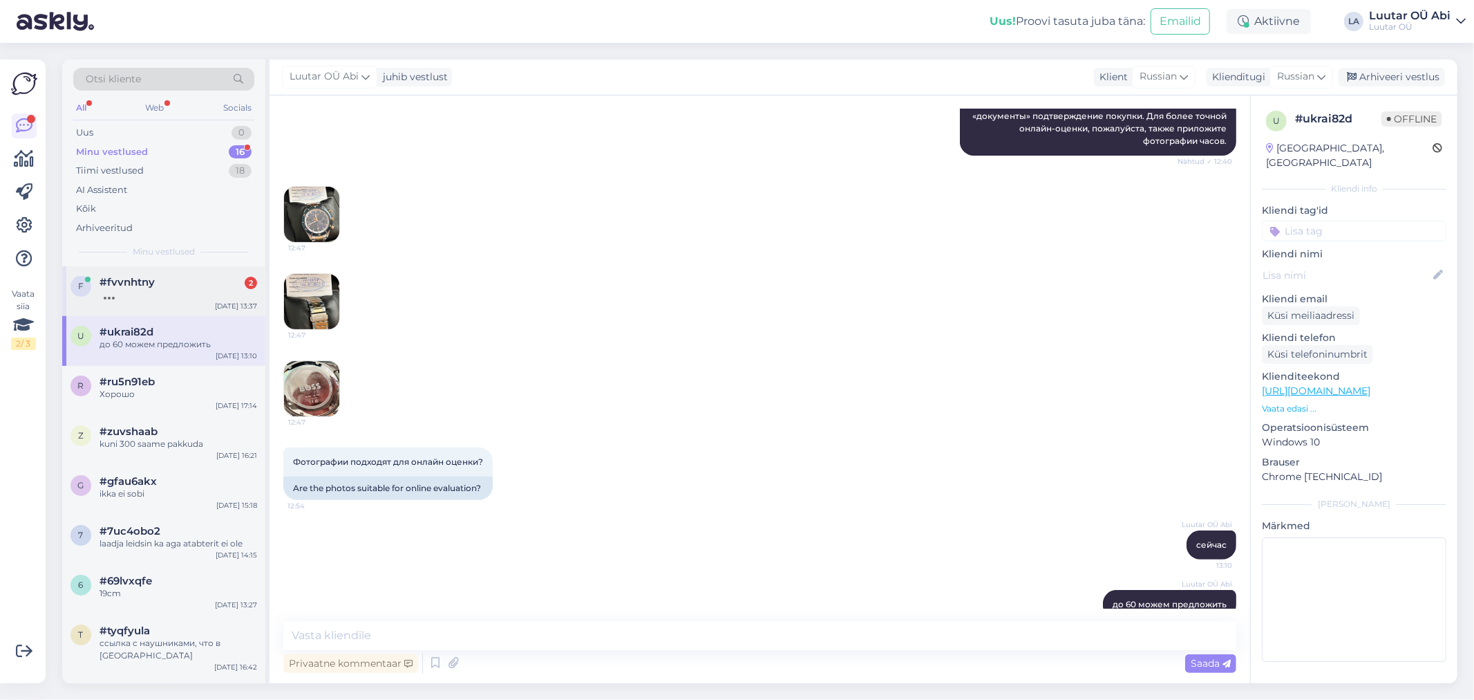
click at [122, 306] on div "f #fvvnhtny [DATE] 13:37" at bounding box center [163, 291] width 203 height 50
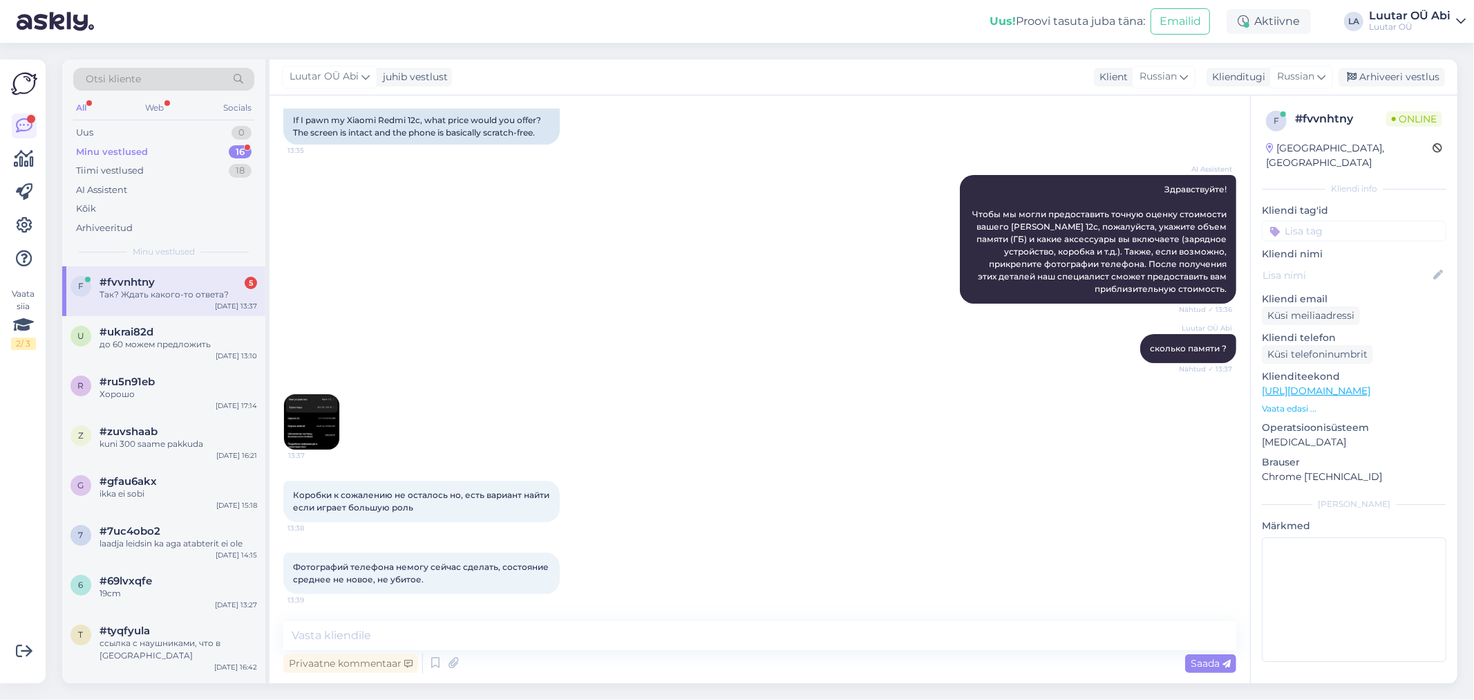
scroll to position [480, 0]
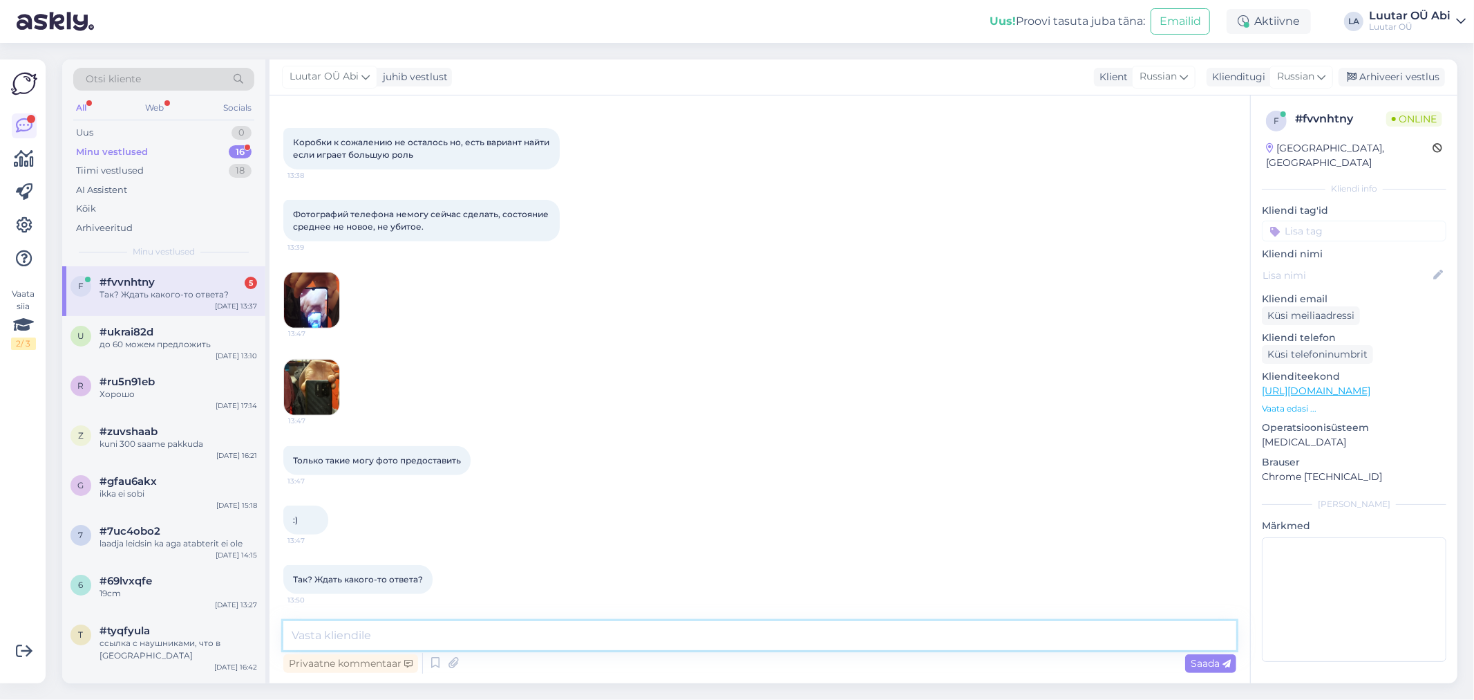
click at [563, 640] on textarea at bounding box center [759, 635] width 953 height 29
type textarea "до 25 можем предложить"
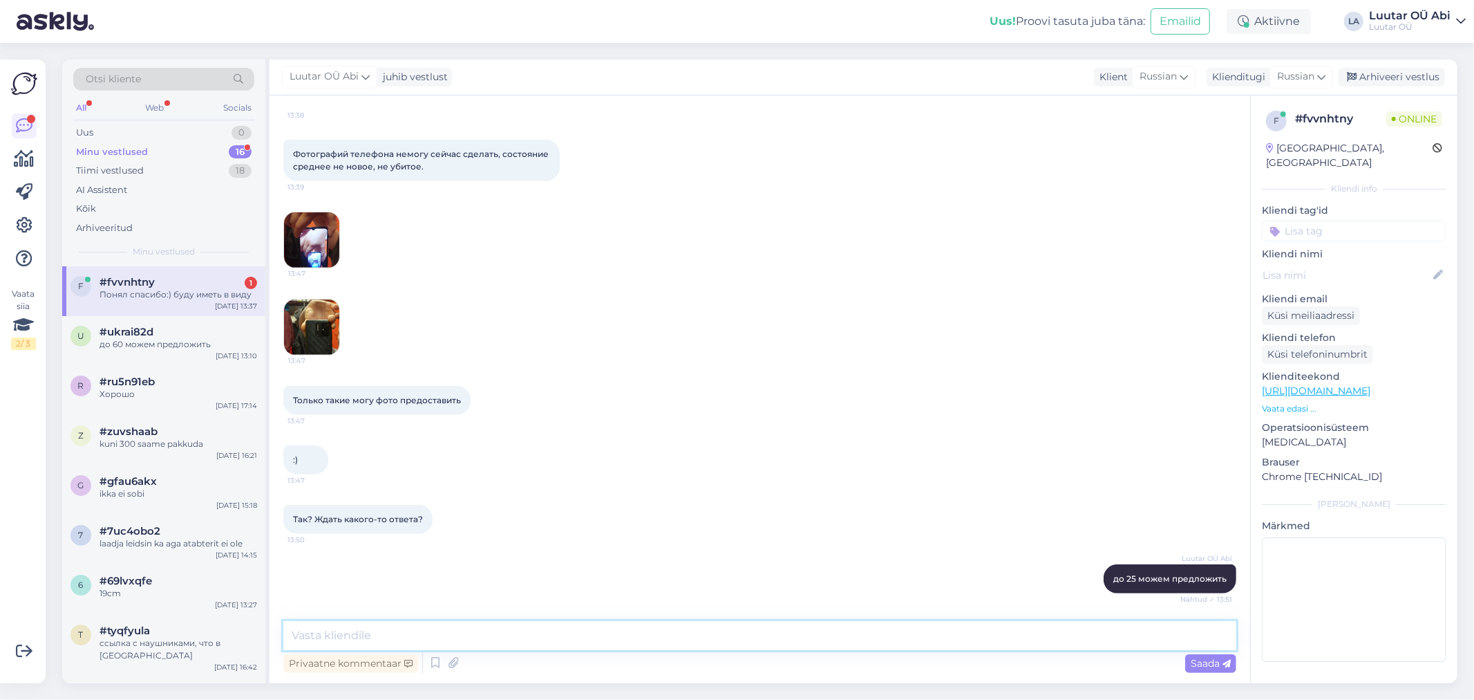
scroll to position [599, 0]
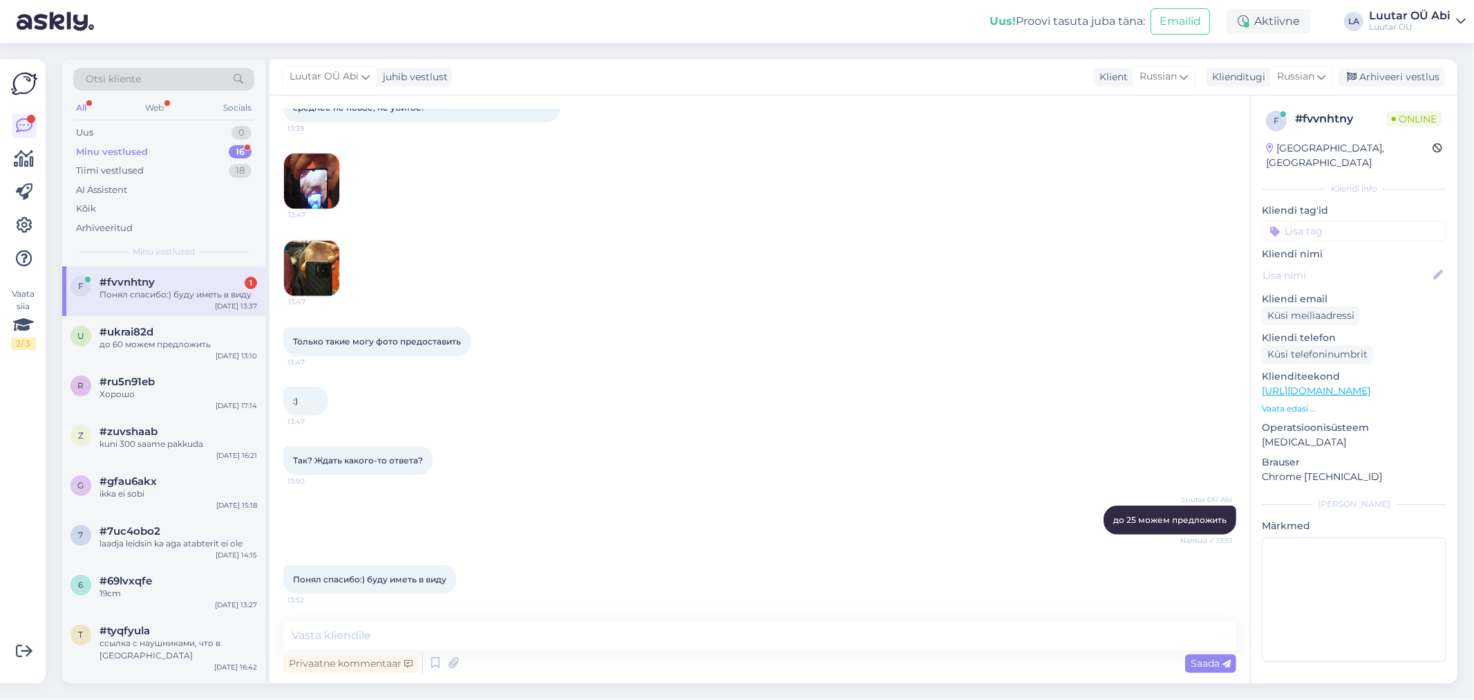
click at [612, 203] on div "13:47 13:47" at bounding box center [759, 225] width 953 height 174
click at [624, 451] on div "Так? Ждать какого-то ответа? 13:50" at bounding box center [759, 460] width 953 height 59
click at [216, 149] on div "Minu vestlused 16" at bounding box center [163, 151] width 181 height 19
click at [238, 261] on div "Otsi kliente All Web Socials Uus 0 Minu vestlused 16 Tiimi vestlused 18 AI Assi…" at bounding box center [163, 162] width 203 height 207
click at [238, 268] on div "f #fvvnhtny 1 Понял спасибо:) буду иметь в виду [DATE] 13:52" at bounding box center [163, 291] width 203 height 50
